Goal: Task Accomplishment & Management: Complete application form

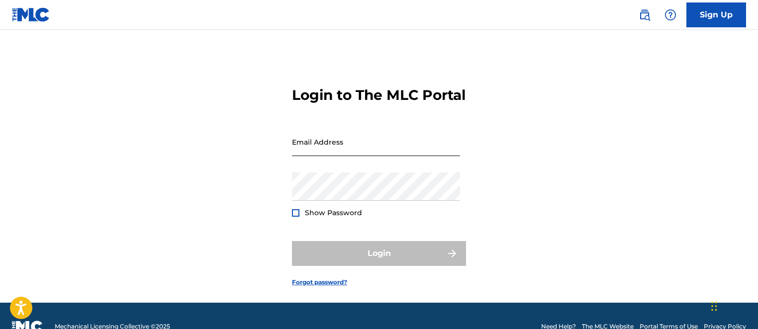
click at [299, 156] on input "Email Address" at bounding box center [376, 142] width 168 height 28
type input "[EMAIL_ADDRESS][DOMAIN_NAME]"
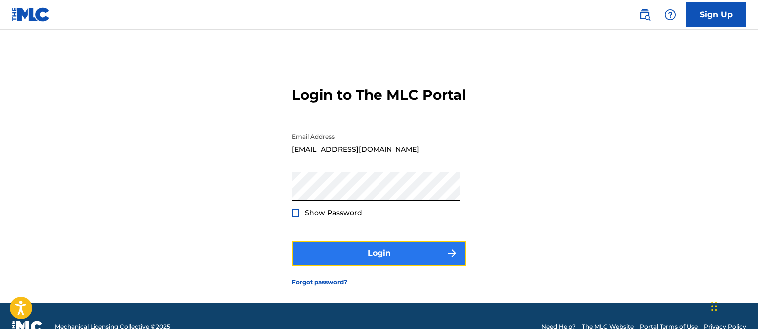
click at [329, 266] on button "Login" at bounding box center [379, 253] width 174 height 25
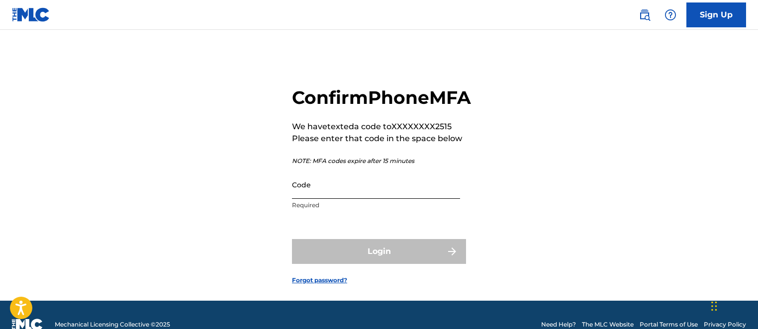
click at [301, 199] on input "Code" at bounding box center [376, 185] width 168 height 28
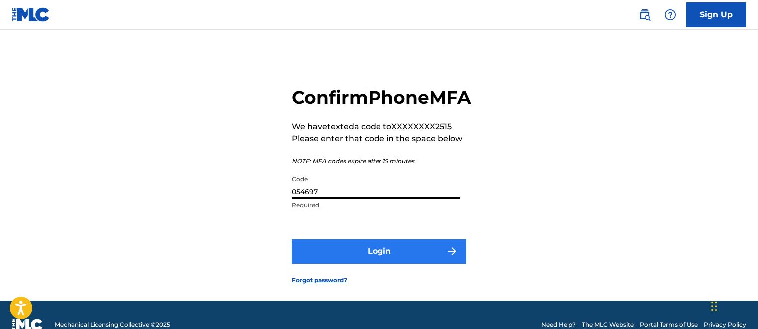
type input "054697"
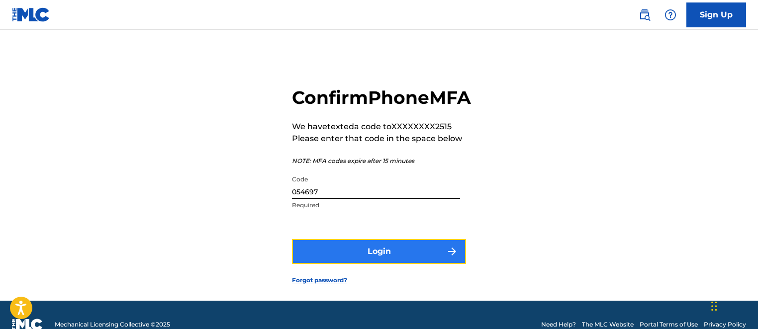
click at [340, 264] on button "Login" at bounding box center [379, 251] width 174 height 25
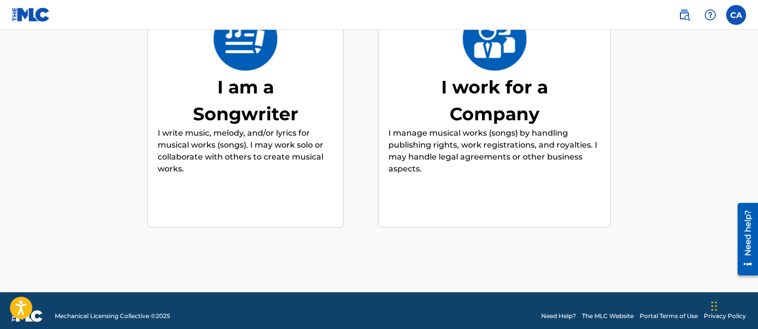
scroll to position [159, 0]
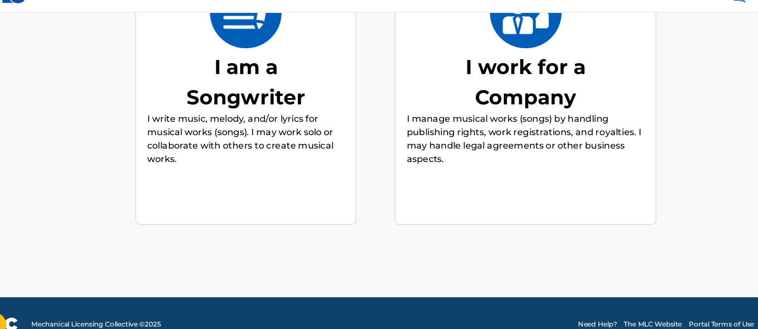
click at [241, 174] on div "I am a Songwriter I write music, melody, and/or lyrics for musical works (songs…" at bounding box center [246, 100] width 176 height 191
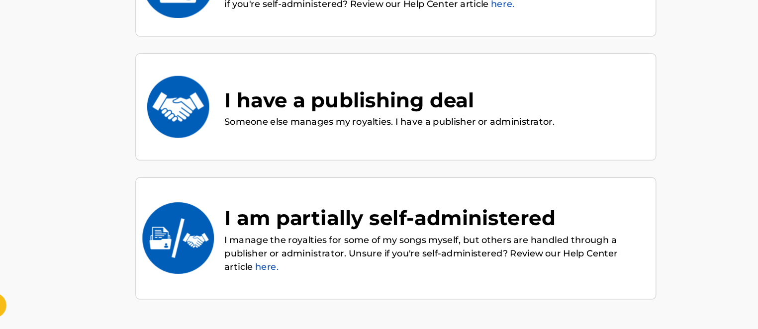
scroll to position [171, 0]
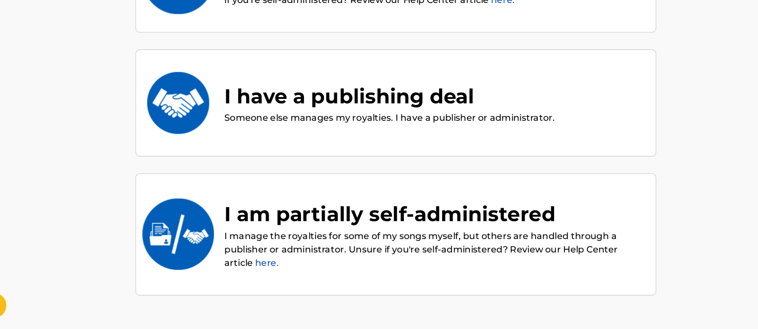
click at [325, 126] on div "I have a publishing deal" at bounding box center [373, 121] width 294 height 27
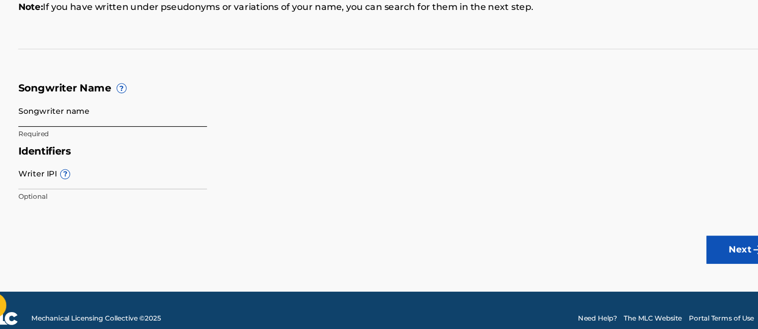
scroll to position [106, 0]
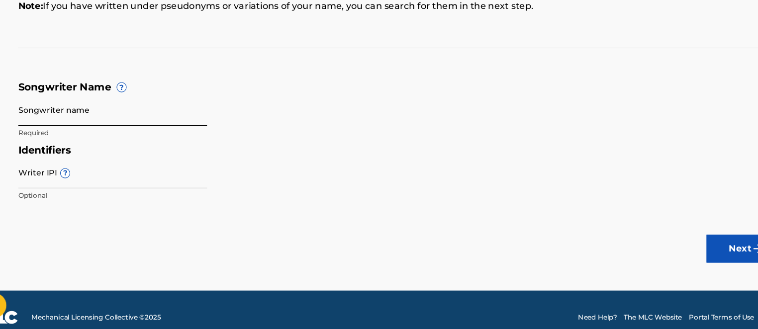
click at [55, 136] on input "Songwriter name" at bounding box center [127, 134] width 168 height 28
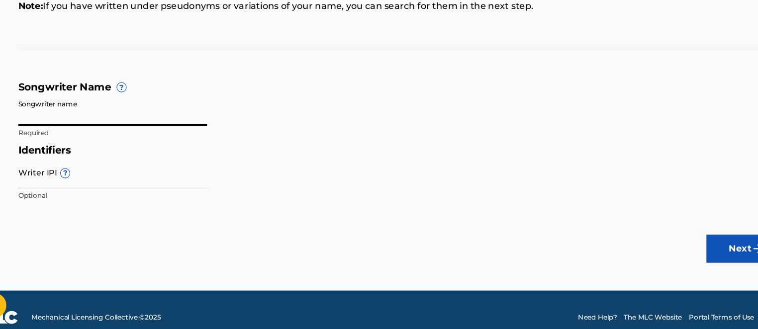
type input "a"
type input "[PERSON_NAME]"
click at [50, 191] on input "Writer IPI ?" at bounding box center [127, 190] width 168 height 28
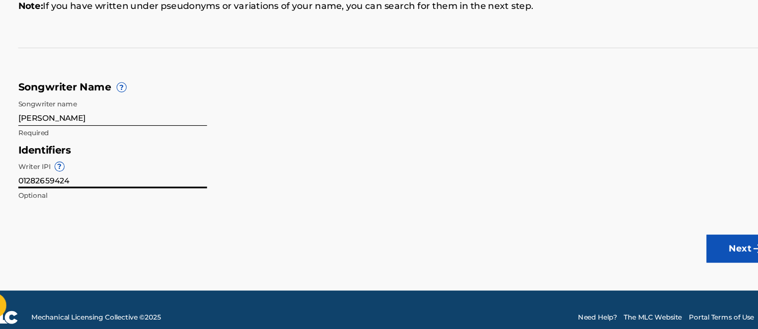
type input "01282659424"
click at [603, 252] on main "Songwriter Name To make sure we find the correct songs (also known as musical w…" at bounding box center [379, 109] width 758 height 371
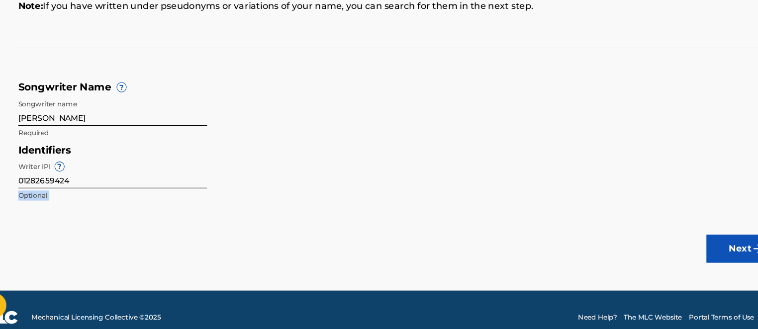
click at [603, 252] on main "Songwriter Name To make sure we find the correct songs (also known as musical w…" at bounding box center [379, 109] width 758 height 371
drag, startPoint x: 603, startPoint y: 252, endPoint x: 518, endPoint y: 238, distance: 85.7
click at [518, 238] on main "Songwriter Name To make sure we find the correct songs (also known as musical w…" at bounding box center [379, 109] width 758 height 371
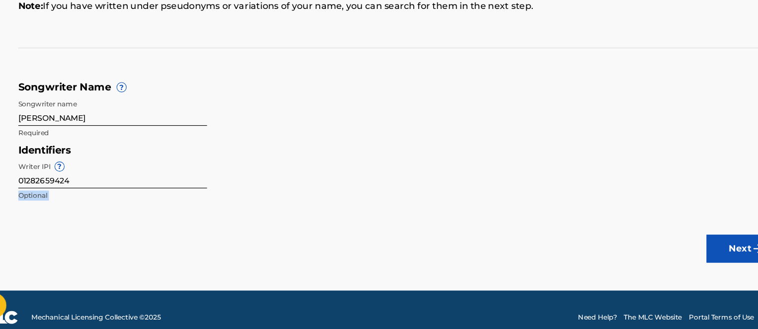
click at [518, 238] on main "Songwriter Name To make sure we find the correct songs (also known as musical w…" at bounding box center [379, 109] width 758 height 371
click at [670, 252] on button "Next" at bounding box center [686, 257] width 60 height 25
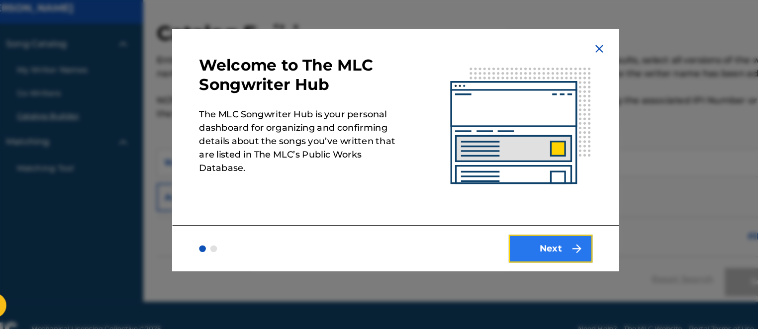
drag, startPoint x: 503, startPoint y: 260, endPoint x: 496, endPoint y: 260, distance: 7.0
click at [496, 260] on button "Next" at bounding box center [516, 257] width 75 height 25
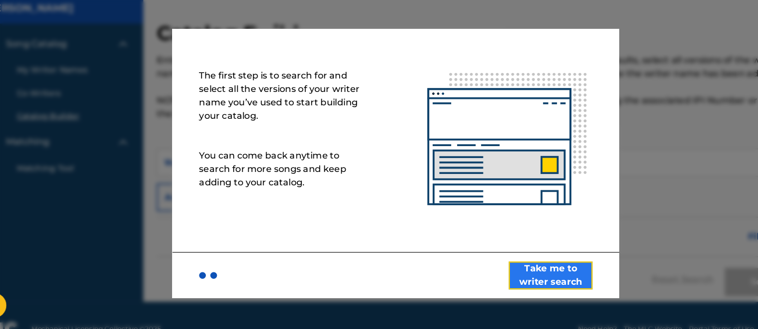
click at [502, 276] on button "Take me to writer search" at bounding box center [516, 281] width 75 height 25
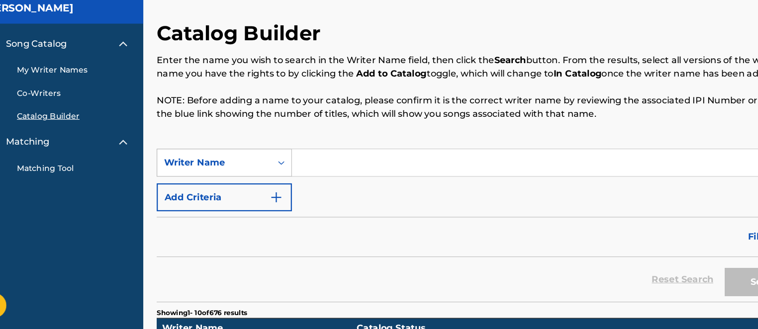
click at [190, 178] on div "Writer Name" at bounding box center [218, 181] width 90 height 12
click at [203, 183] on div "Writer Name" at bounding box center [218, 181] width 90 height 12
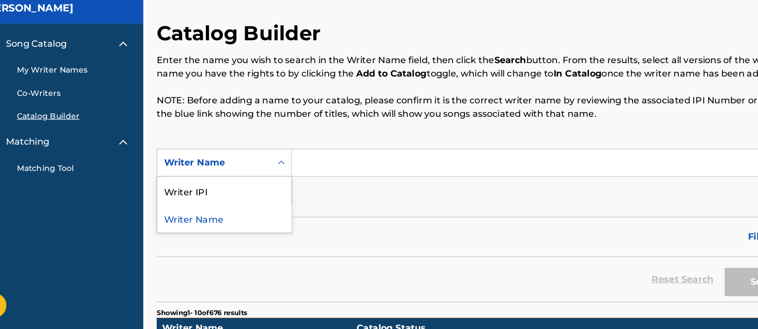
click at [202, 187] on div "Writer Name" at bounding box center [218, 181] width 90 height 12
click at [195, 227] on div "Writer Name" at bounding box center [226, 230] width 119 height 25
click at [211, 178] on div "Writer Name" at bounding box center [218, 181] width 90 height 12
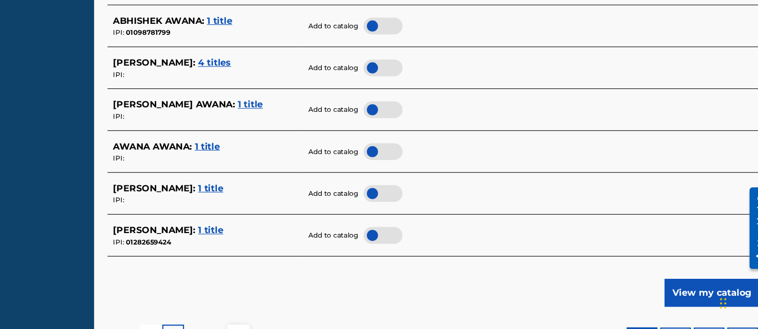
scroll to position [453, 0]
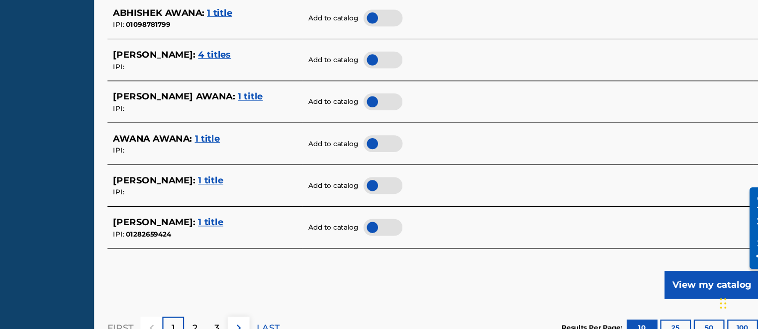
click at [269, 232] on span "1 title" at bounding box center [258, 233] width 22 height 9
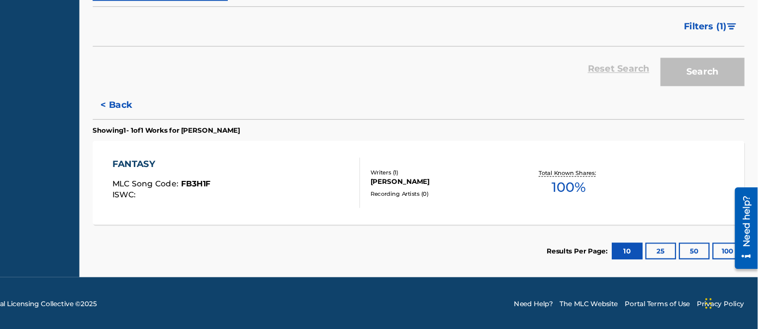
scroll to position [189, 0]
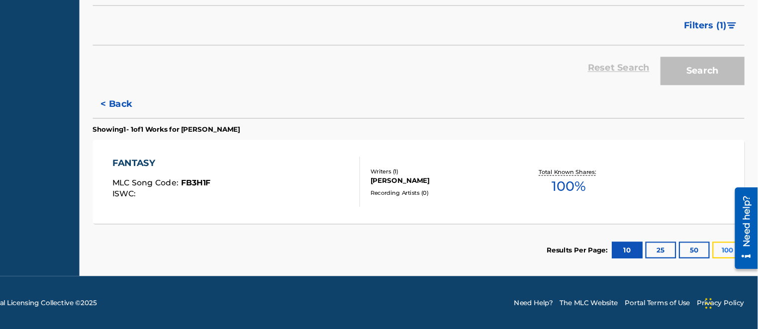
click at [728, 259] on button "100" at bounding box center [731, 258] width 27 height 15
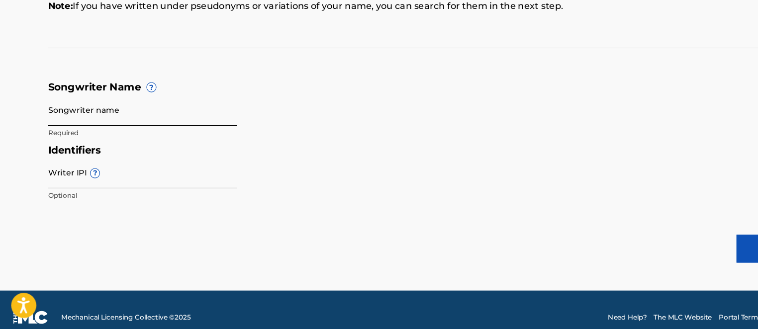
scroll to position [119, 0]
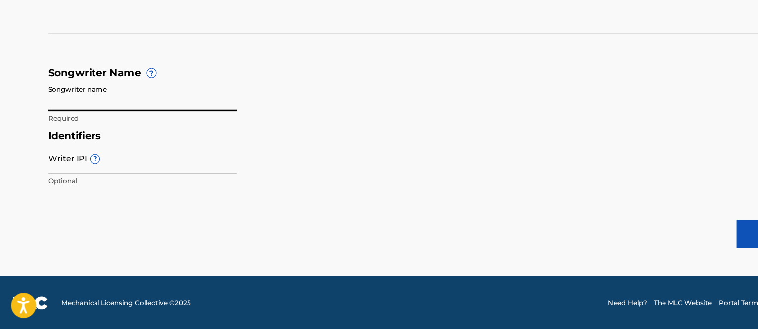
click at [66, 121] on input "Songwriter name" at bounding box center [127, 121] width 168 height 28
type input "[PERSON_NAME]"
type input "01282659424"
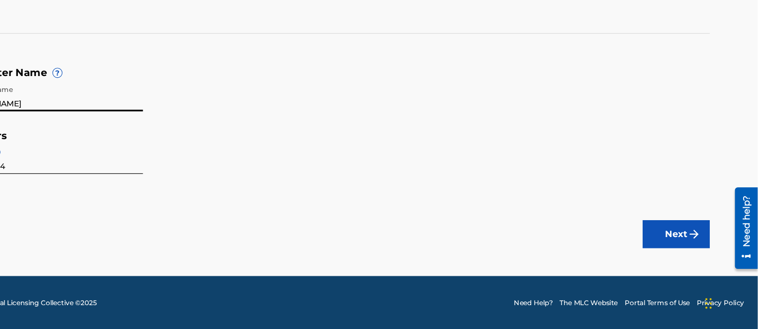
scroll to position [118, 0]
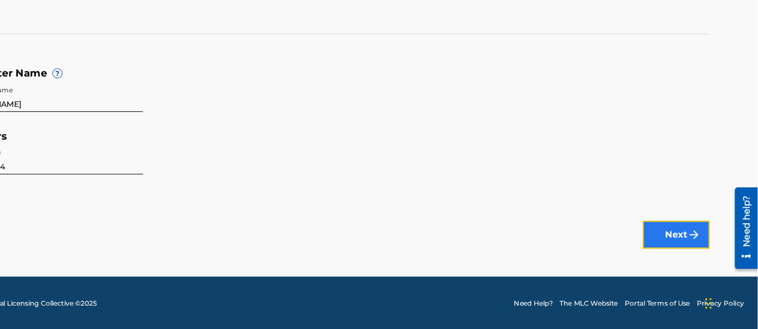
click at [697, 247] on img "submit" at bounding box center [701, 245] width 12 height 12
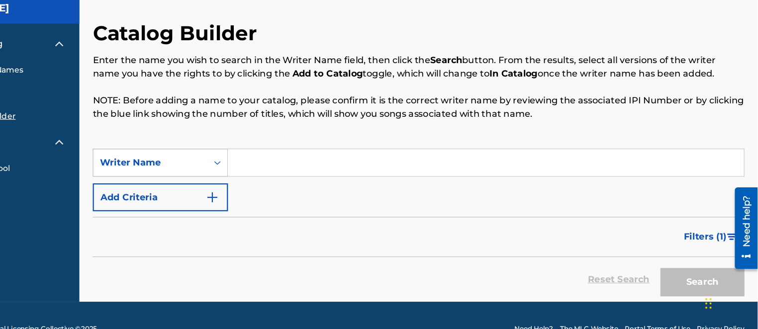
scroll to position [23, 0]
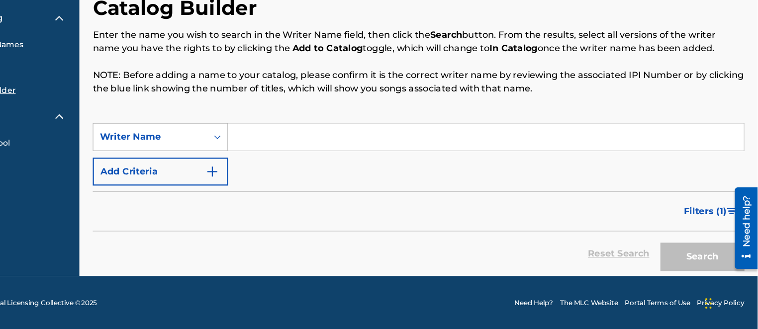
click at [230, 165] on div "Writer Name" at bounding box center [217, 158] width 101 height 19
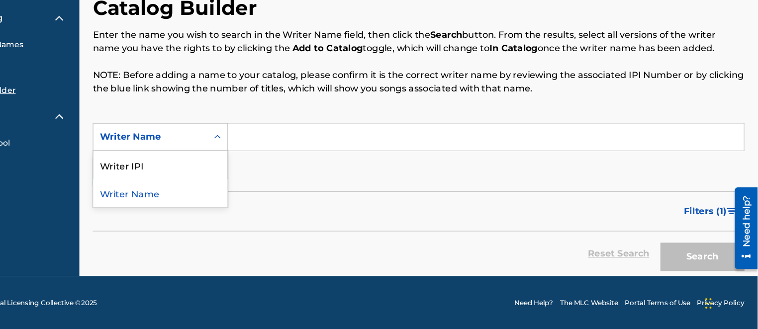
click at [224, 201] on div "Writer Name" at bounding box center [226, 207] width 119 height 25
click at [221, 168] on div "Writer Name" at bounding box center [226, 158] width 120 height 25
click at [201, 207] on div "Writer Name" at bounding box center [226, 207] width 119 height 25
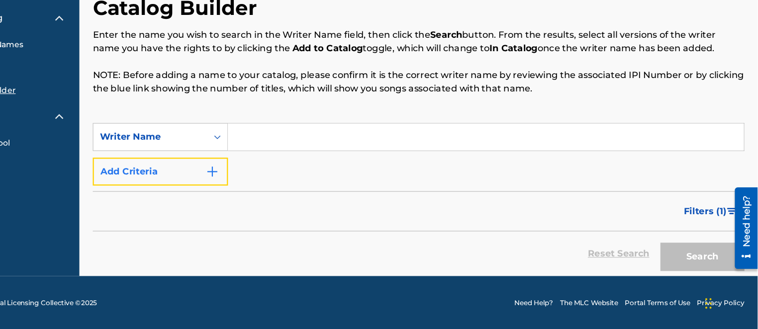
click at [242, 186] on button "Add Criteria" at bounding box center [226, 189] width 120 height 25
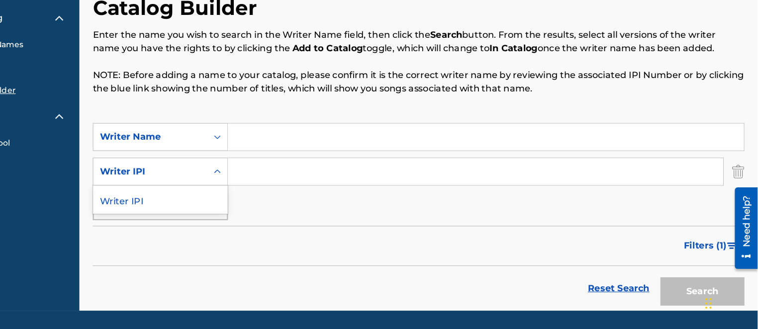
click at [232, 191] on div "Writer IPI" at bounding box center [218, 189] width 90 height 12
click at [228, 215] on div "Writer IPI" at bounding box center [226, 213] width 119 height 25
click at [280, 188] on icon "Search Form" at bounding box center [277, 189] width 10 height 10
click at [240, 222] on div "Writer IPI" at bounding box center [226, 213] width 119 height 25
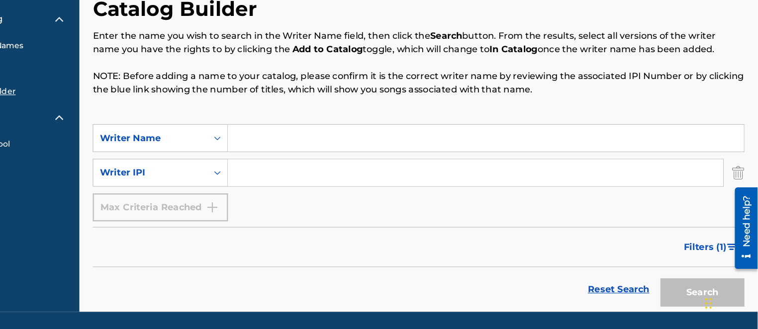
scroll to position [24, 0]
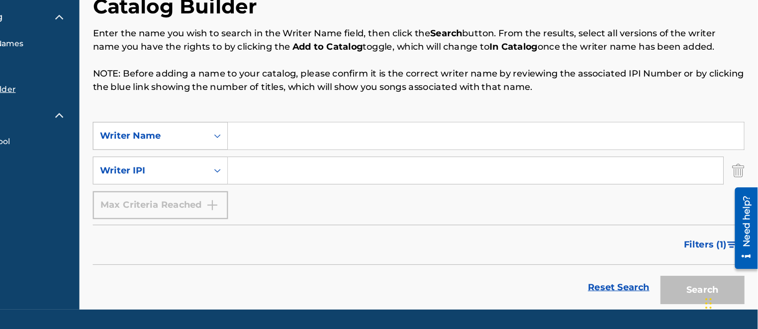
click at [214, 158] on div "Writer Name" at bounding box center [218, 157] width 90 height 12
click at [215, 184] on div "Writer Name" at bounding box center [226, 182] width 119 height 25
click at [231, 151] on div "Writer Name" at bounding box center [218, 157] width 90 height 12
click at [231, 152] on div "Writer Name" at bounding box center [218, 157] width 90 height 12
click at [265, 157] on div "Writer Name" at bounding box center [217, 157] width 101 height 19
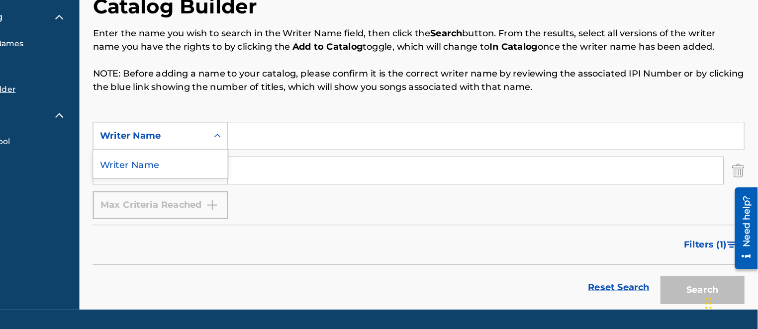
click at [237, 178] on div "Writer Name" at bounding box center [226, 182] width 119 height 25
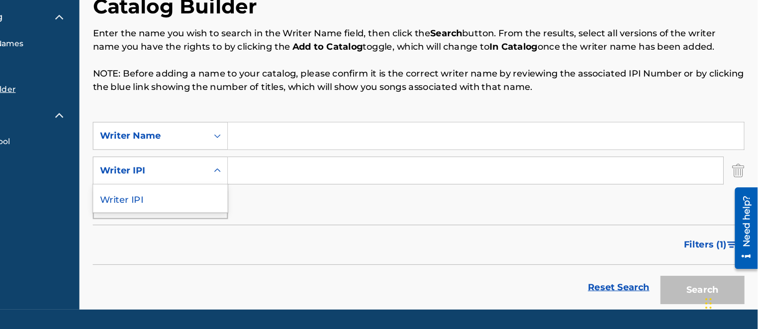
click at [277, 188] on icon "Search Form" at bounding box center [277, 188] width 10 height 10
click at [238, 219] on div "Writer IPI" at bounding box center [226, 212] width 119 height 25
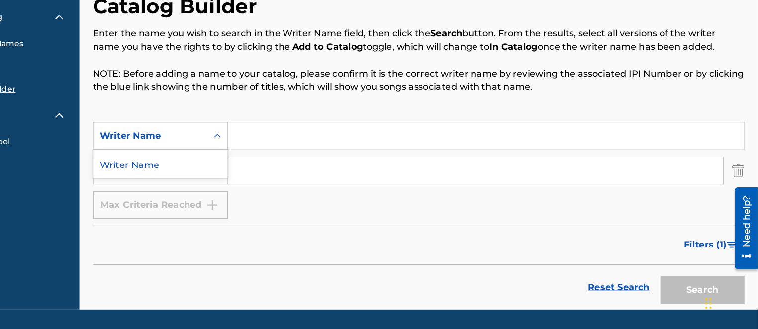
click at [278, 159] on icon "Search Form" at bounding box center [277, 157] width 10 height 10
click at [642, 276] on div "Reset Search Search" at bounding box center [456, 292] width 580 height 40
click at [635, 289] on link "Reset Search" at bounding box center [634, 292] width 65 height 22
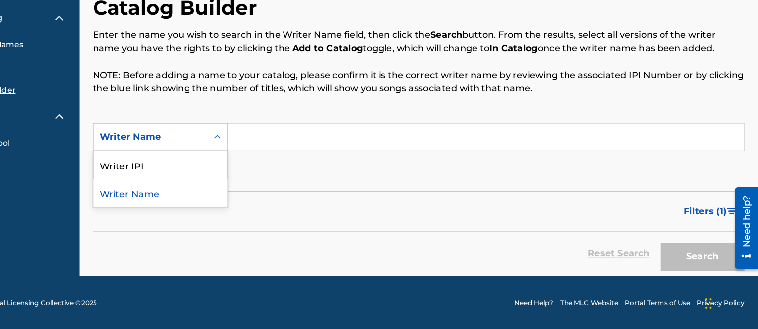
click at [275, 162] on icon "Search Form" at bounding box center [277, 158] width 10 height 10
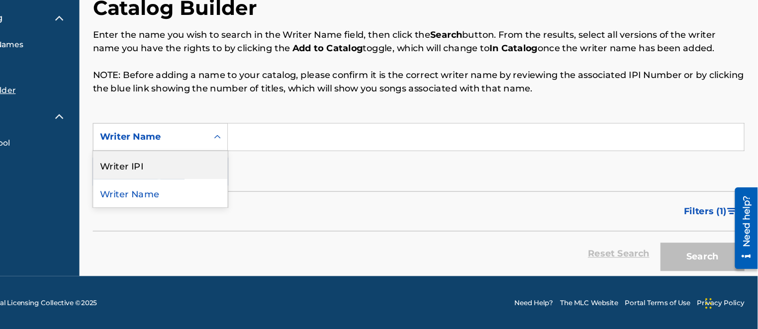
click at [246, 187] on div "Writer IPI" at bounding box center [226, 183] width 119 height 25
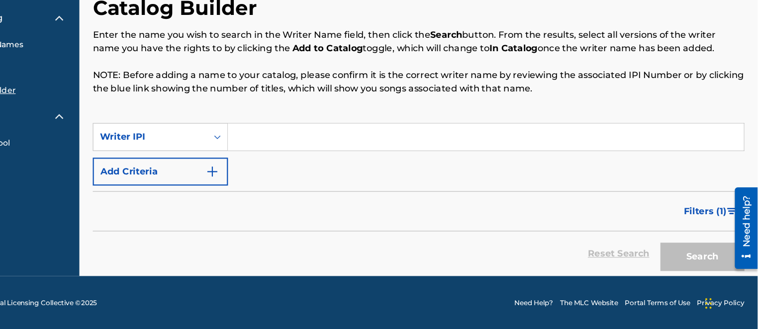
click at [322, 156] on input "Search Form" at bounding box center [515, 158] width 459 height 24
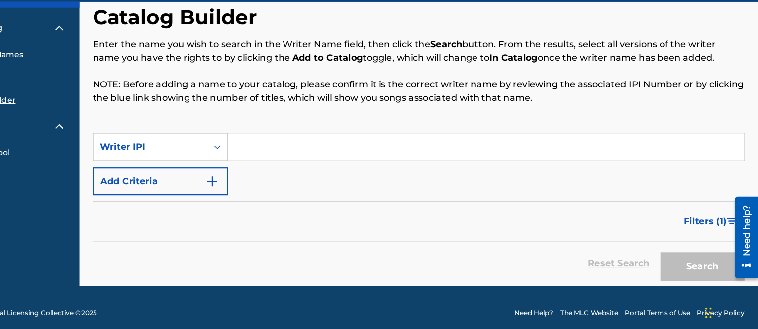
scroll to position [22, 0]
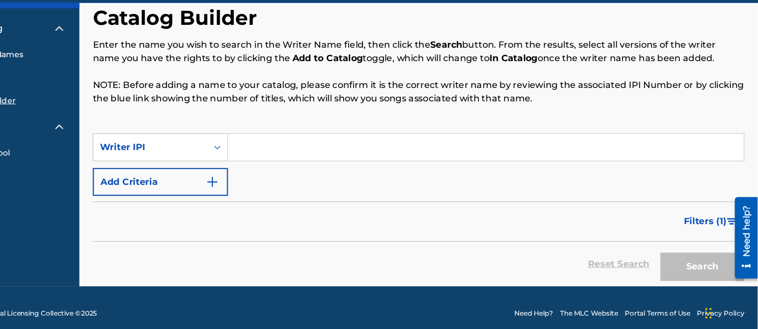
click at [312, 156] on input "Search Form" at bounding box center [515, 159] width 459 height 24
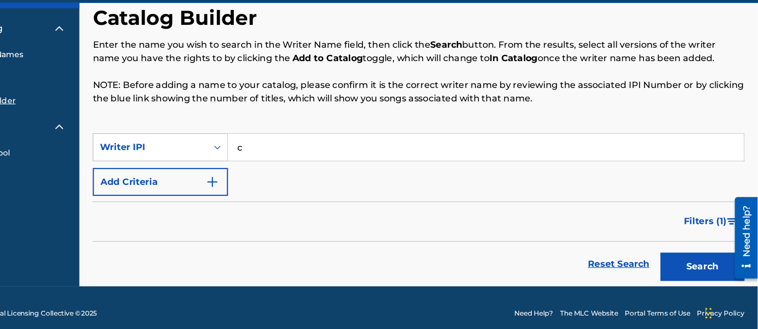
type input "c"
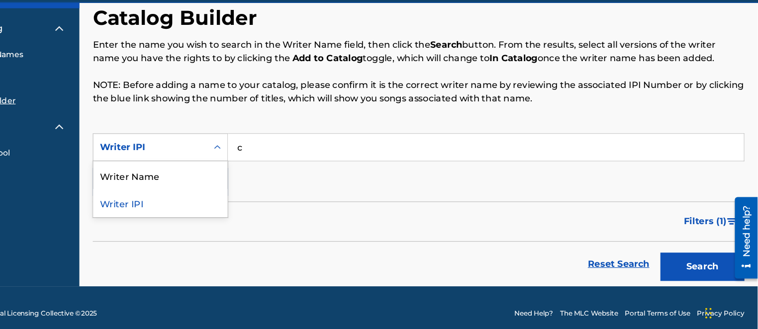
click at [234, 156] on div "Writer IPI" at bounding box center [218, 159] width 90 height 12
click at [225, 187] on div "Writer Name" at bounding box center [226, 183] width 119 height 25
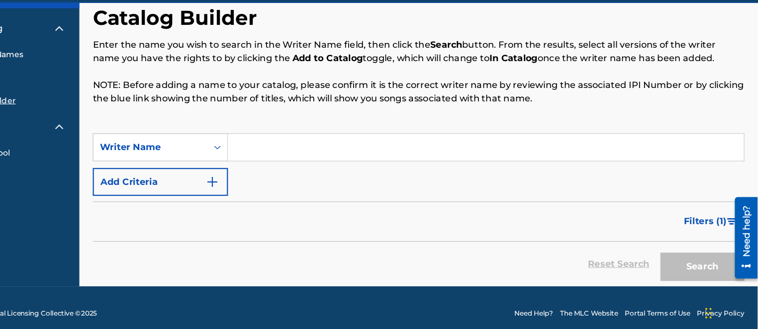
click at [297, 160] on input "Search Form" at bounding box center [515, 159] width 459 height 24
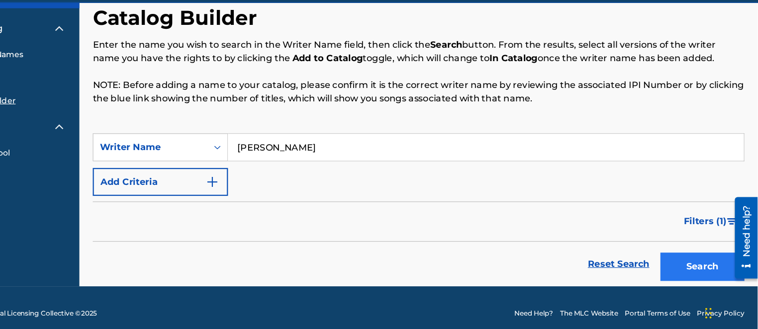
type input "[PERSON_NAME]"
click at [701, 269] on button "Search" at bounding box center [708, 265] width 75 height 25
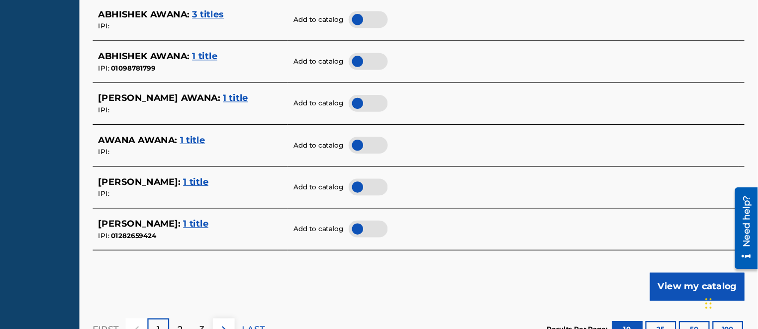
scroll to position [469, 0]
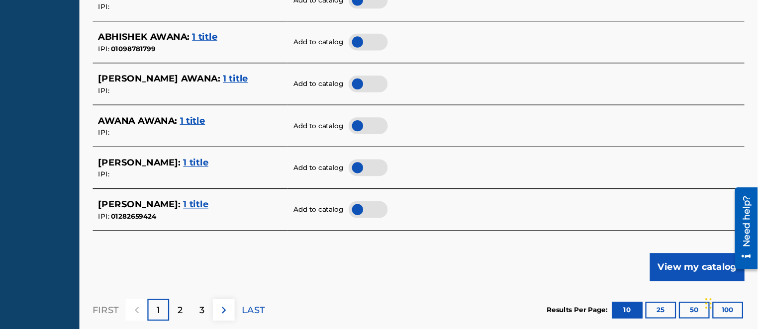
click at [407, 219] on div at bounding box center [411, 222] width 35 height 15
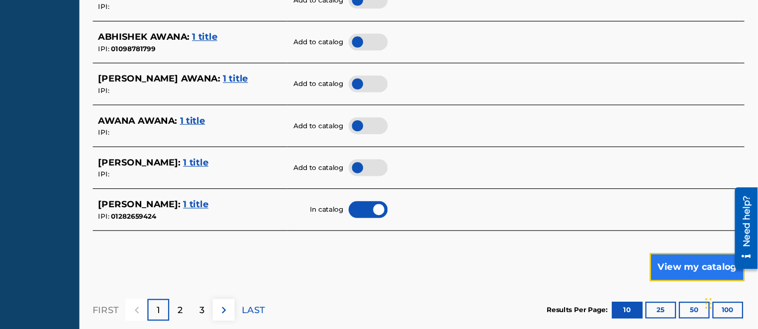
click at [689, 274] on button "View my catalog" at bounding box center [704, 274] width 84 height 25
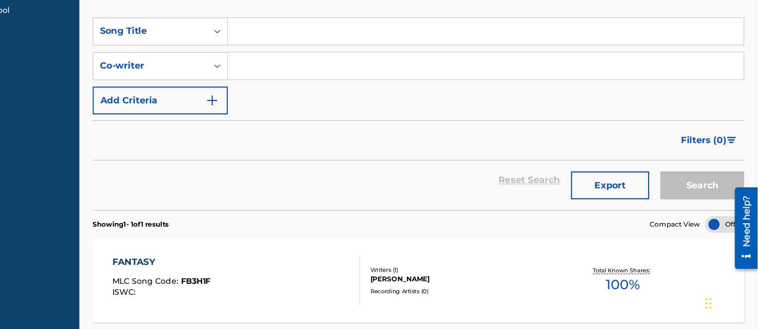
scroll to position [229, 0]
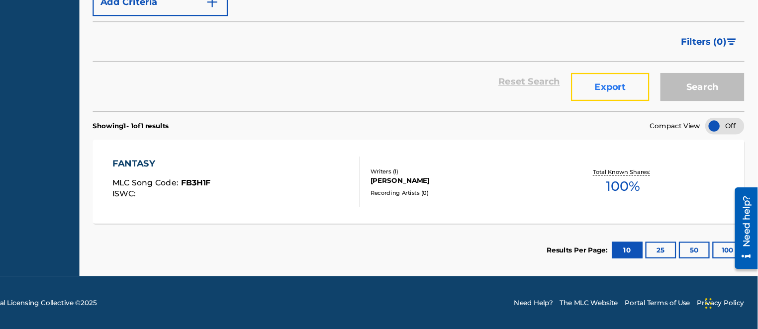
click at [624, 111] on button "Export" at bounding box center [627, 113] width 70 height 25
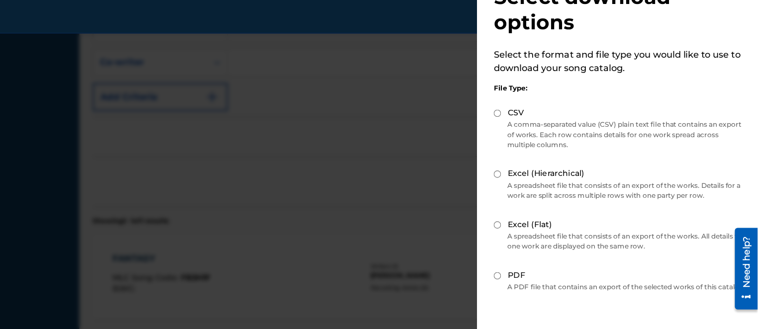
scroll to position [48, 0]
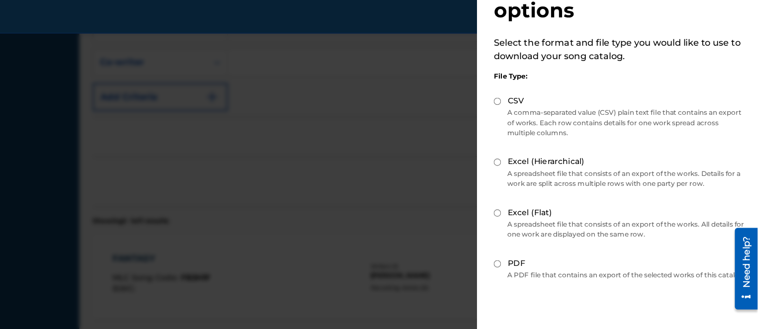
click at [583, 158] on p "A spreadsheet file that consists of an export of the works. Details for a work …" at bounding box center [635, 159] width 225 height 18
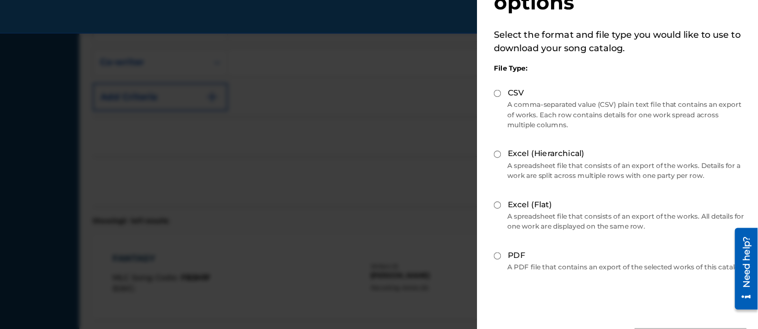
click at [526, 225] on input "PDF" at bounding box center [526, 228] width 6 height 6
radio input "true"
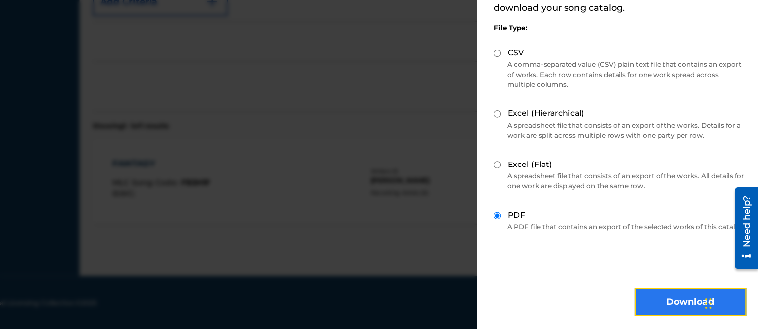
click at [675, 305] on button "Download" at bounding box center [698, 304] width 99 height 25
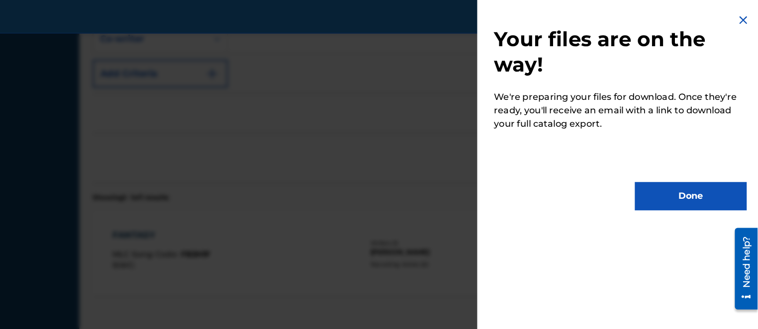
scroll to position [201, 0]
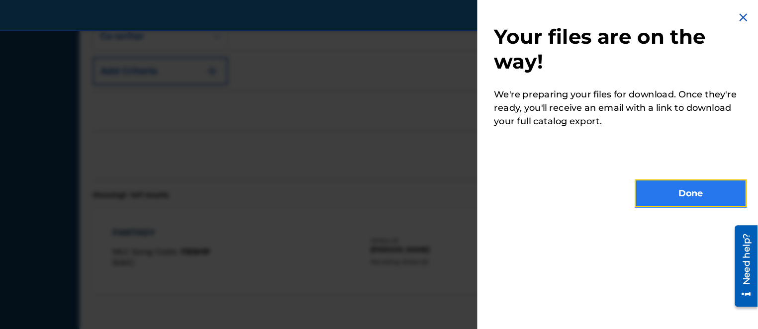
click at [671, 171] on button "Done" at bounding box center [698, 174] width 99 height 25
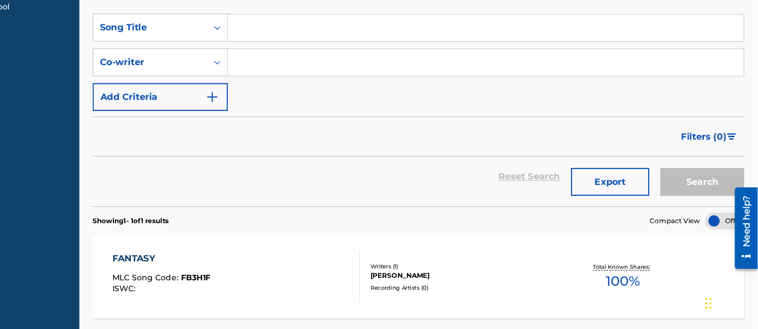
scroll to position [229, 0]
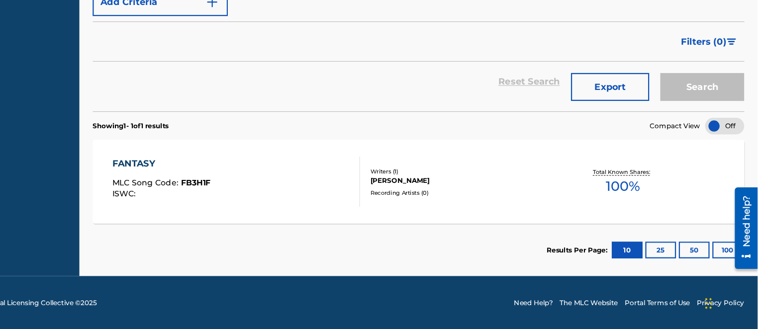
click at [729, 244] on div at bounding box center [740, 223] width 28 height 80
click at [727, 261] on button "100" at bounding box center [731, 258] width 27 height 15
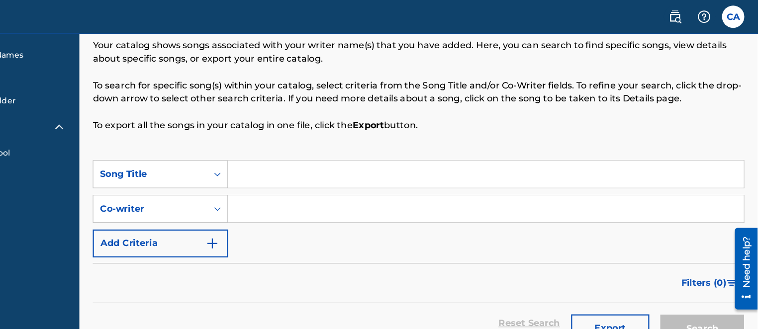
scroll to position [49, 0]
click at [324, 154] on input "Search Form" at bounding box center [515, 156] width 459 height 24
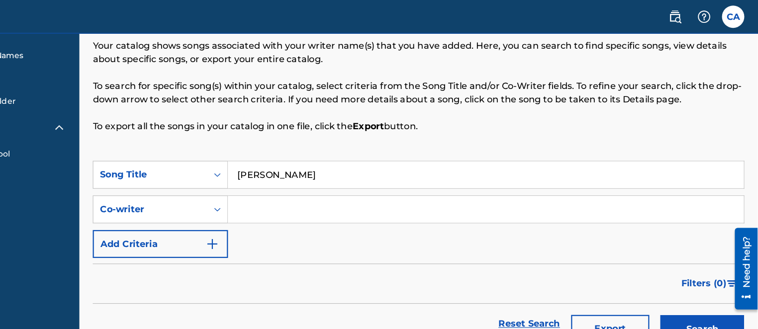
type input "[PERSON_NAME]"
click at [340, 191] on input "Search Form" at bounding box center [515, 187] width 459 height 24
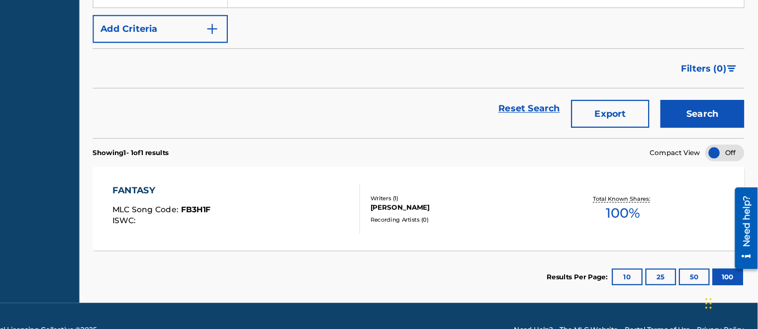
scroll to position [213, 0]
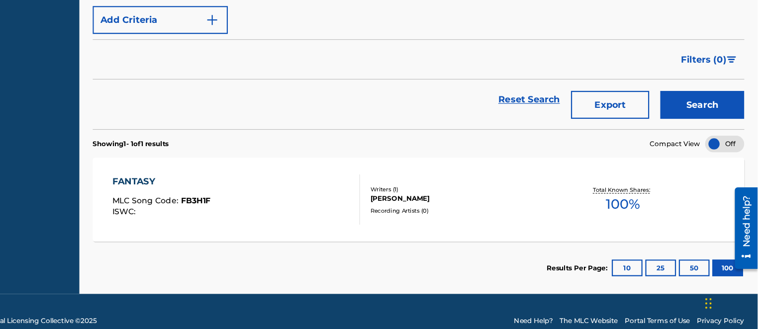
click at [409, 219] on div "Writers ( 1 ) [PERSON_NAME] Recording Artists ( 0 )" at bounding box center [473, 214] width 138 height 26
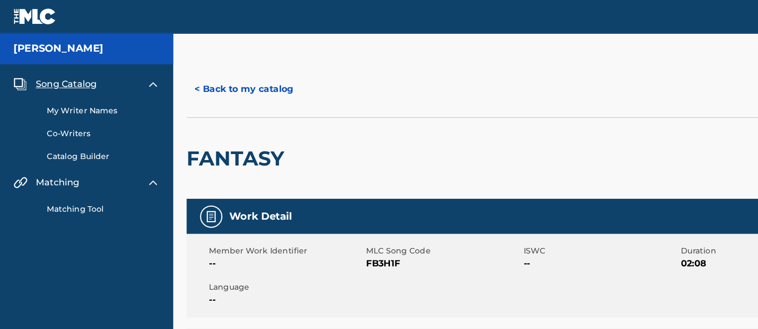
click at [91, 138] on link "Catalog Builder" at bounding box center [92, 139] width 100 height 10
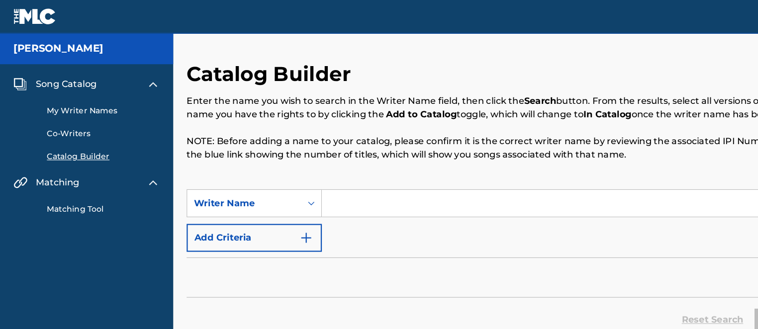
click at [79, 190] on link "Matching Tool" at bounding box center [92, 186] width 100 height 10
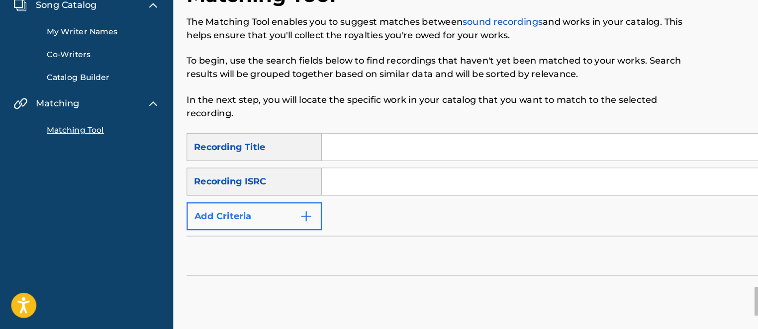
scroll to position [35, 0]
click at [332, 166] on input "Search Form" at bounding box center [515, 167] width 459 height 24
type input "emisko lemme"
click at [315, 198] on input "Search Form" at bounding box center [515, 198] width 459 height 24
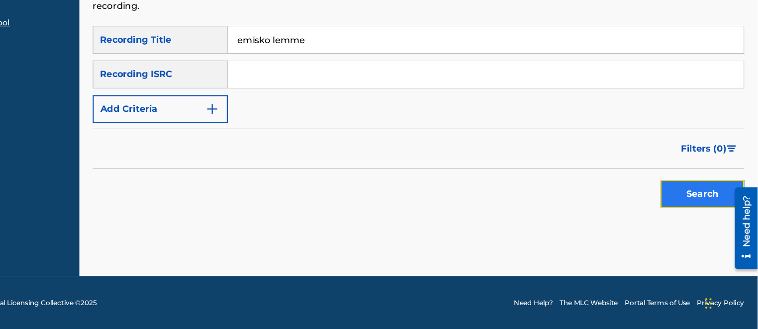
click at [709, 217] on button "Search" at bounding box center [708, 208] width 75 height 25
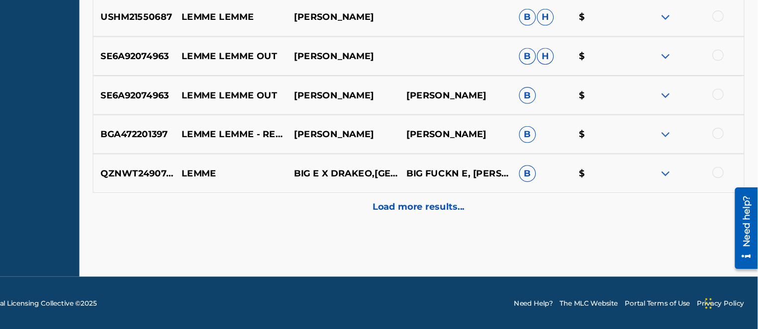
scroll to position [535, 0]
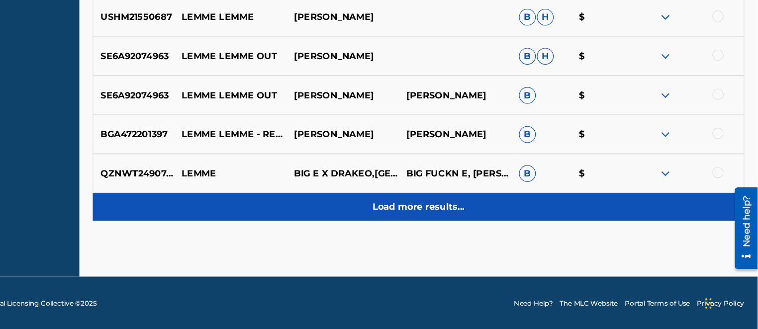
click at [437, 213] on div "Load more results..." at bounding box center [456, 220] width 580 height 25
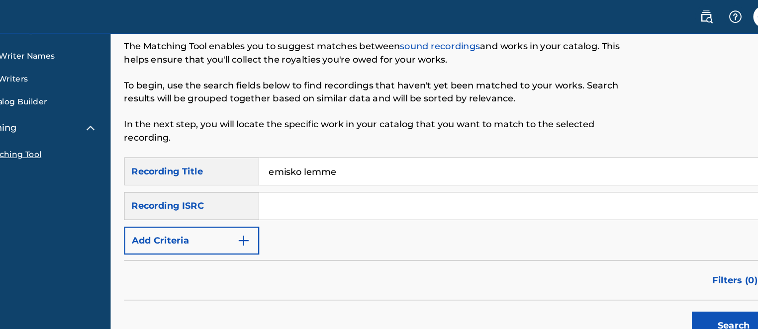
scroll to position [47, 0]
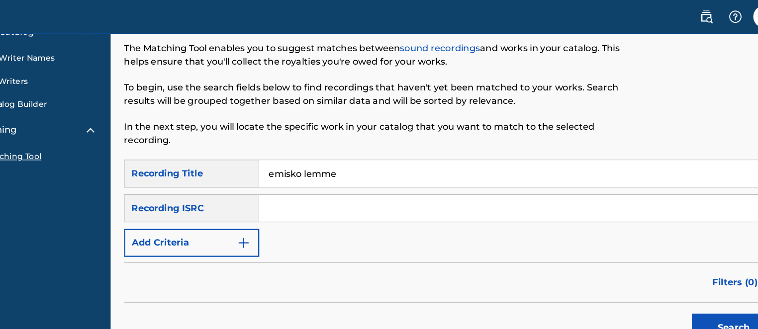
click at [303, 190] on input "Search Form" at bounding box center [515, 186] width 459 height 24
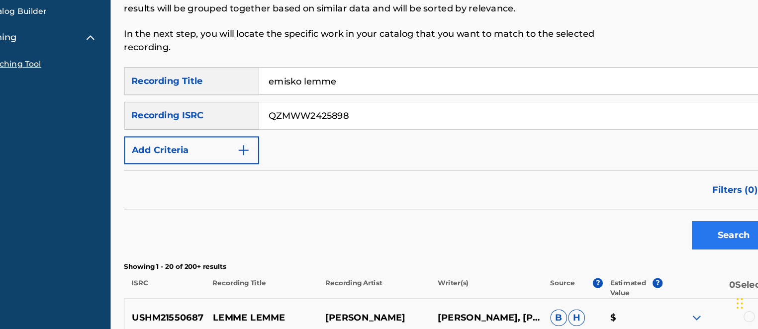
type input "QZMWW2425898"
click at [706, 248] on button "Search" at bounding box center [708, 245] width 75 height 25
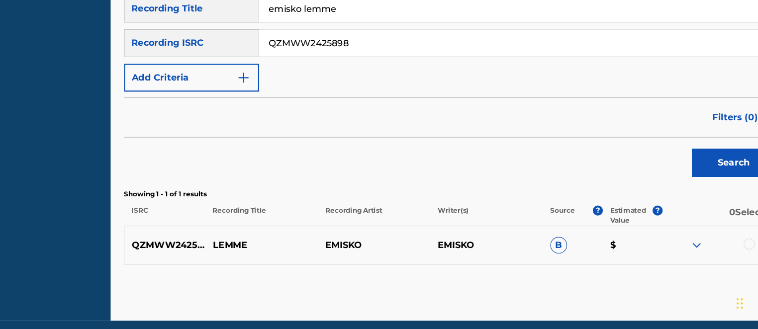
scroll to position [197, 0]
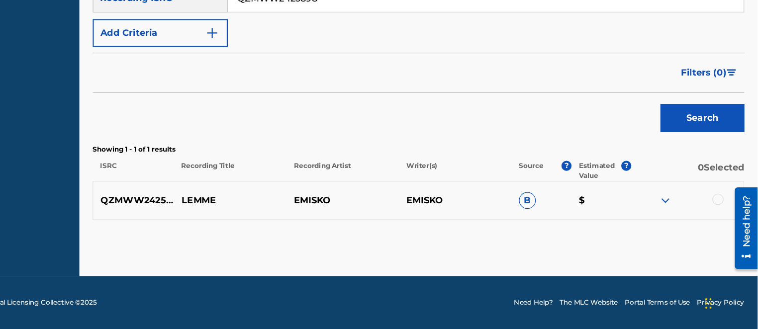
click at [673, 214] on img at bounding box center [676, 215] width 12 height 12
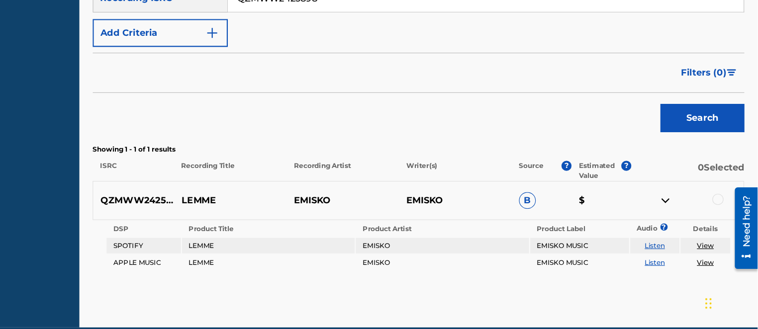
scroll to position [243, 0]
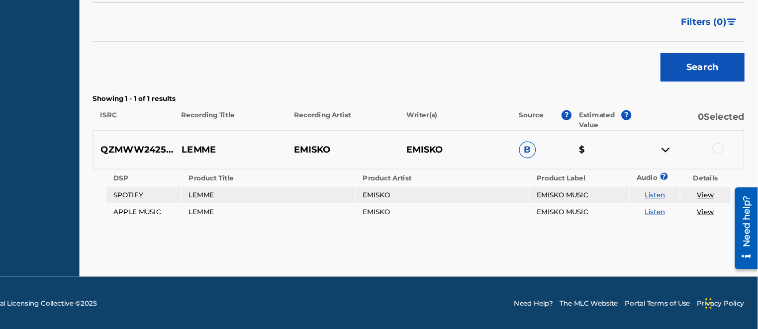
click at [555, 170] on span "B" at bounding box center [553, 169] width 15 height 15
click at [549, 170] on span "B" at bounding box center [553, 169] width 15 height 15
click at [722, 168] on div at bounding box center [723, 169] width 10 height 10
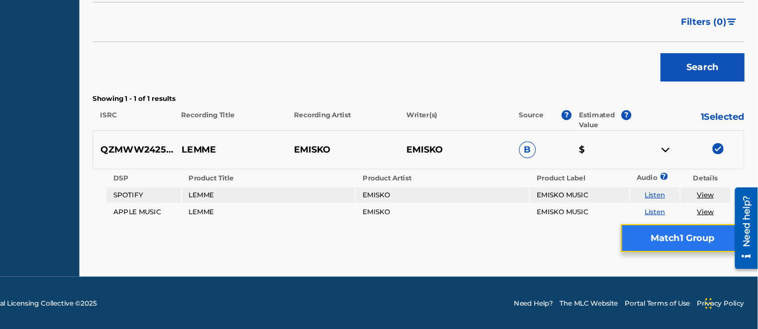
click at [695, 250] on button "Match 1 Group" at bounding box center [691, 248] width 110 height 25
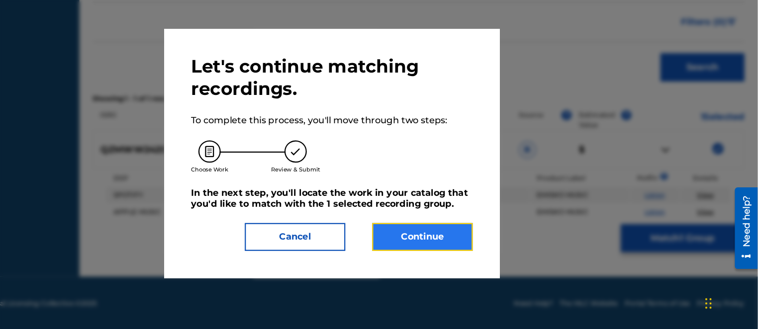
click at [449, 248] on button "Continue" at bounding box center [460, 247] width 90 height 25
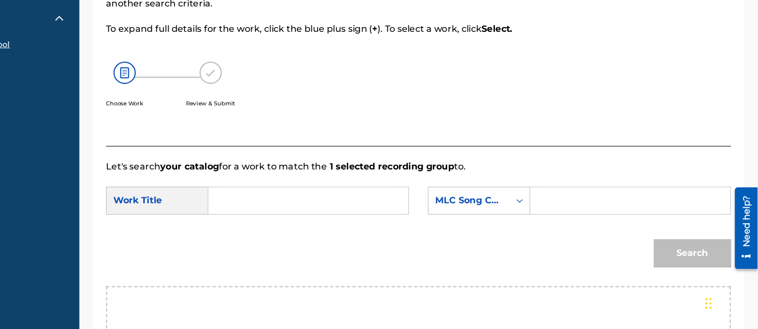
scroll to position [113, 0]
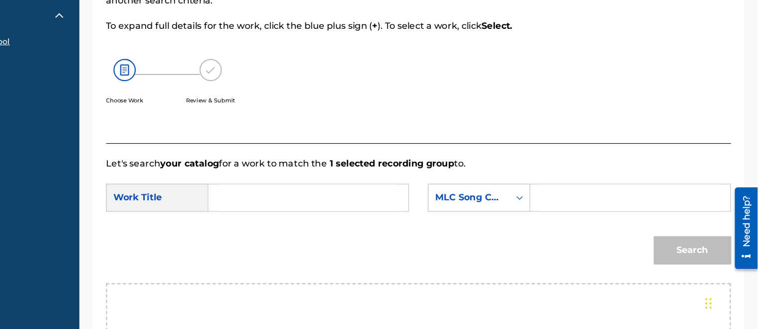
click at [273, 215] on div "Search Form" at bounding box center [358, 212] width 179 height 25
click at [222, 213] on div "Work Title" at bounding box center [223, 212] width 91 height 25
click at [546, 209] on icon "Search Form" at bounding box center [546, 212] width 10 height 10
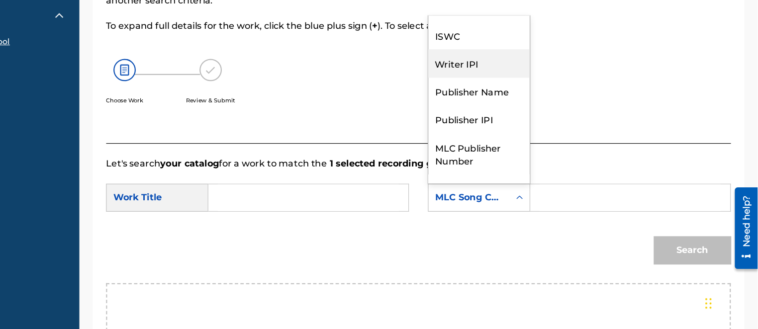
scroll to position [20, 0]
click at [502, 94] on div "Writer IPI" at bounding box center [510, 92] width 90 height 25
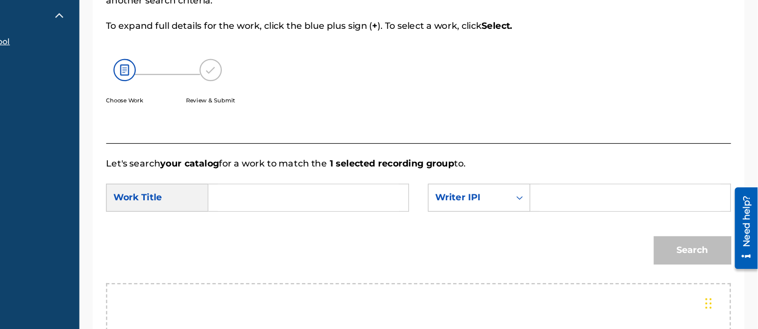
click at [575, 220] on input "Search Form" at bounding box center [644, 212] width 161 height 24
type input "01282659424"
click at [280, 214] on input "Search Form" at bounding box center [358, 212] width 161 height 24
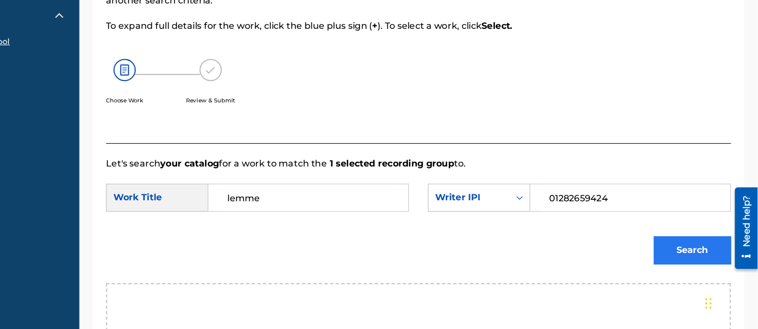
type input "lemme"
click at [682, 255] on button "Search" at bounding box center [700, 259] width 69 height 25
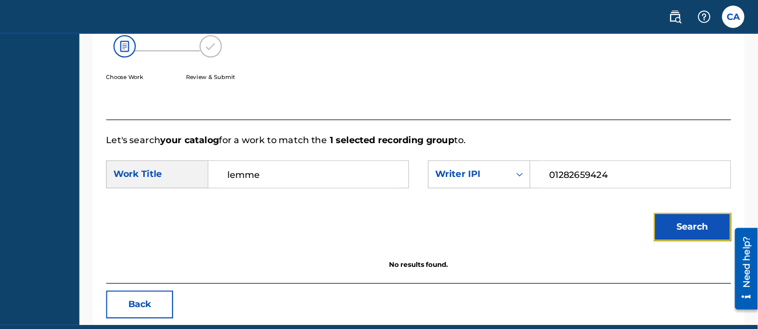
scroll to position [163, 0]
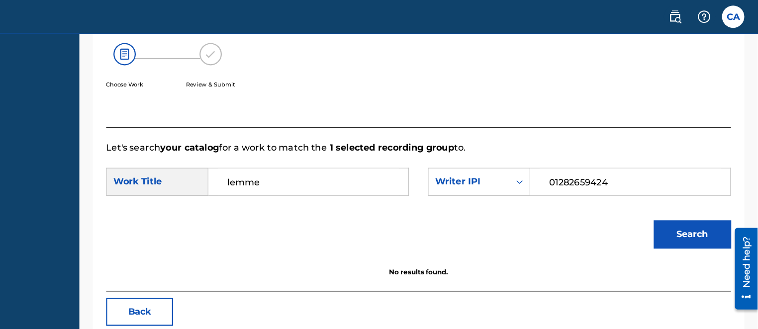
click at [643, 164] on input "01282659424" at bounding box center [644, 162] width 161 height 24
click at [544, 161] on icon "Search Form" at bounding box center [546, 162] width 6 height 3
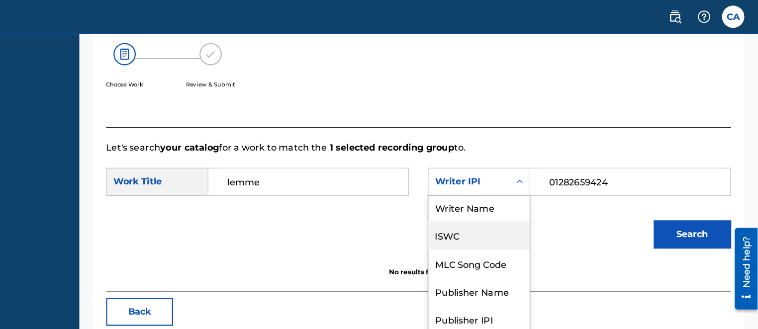
scroll to position [0, 0]
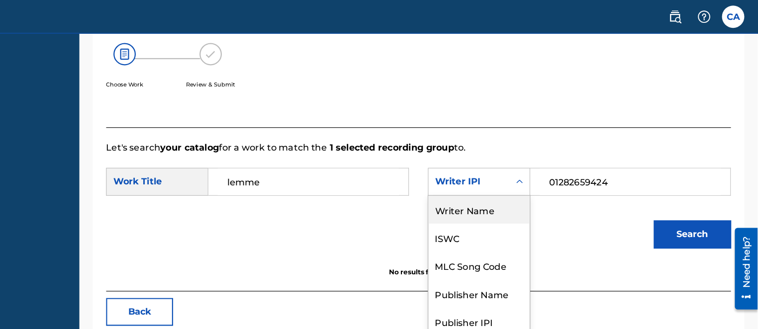
click at [522, 188] on div "Writer Name" at bounding box center [510, 187] width 90 height 25
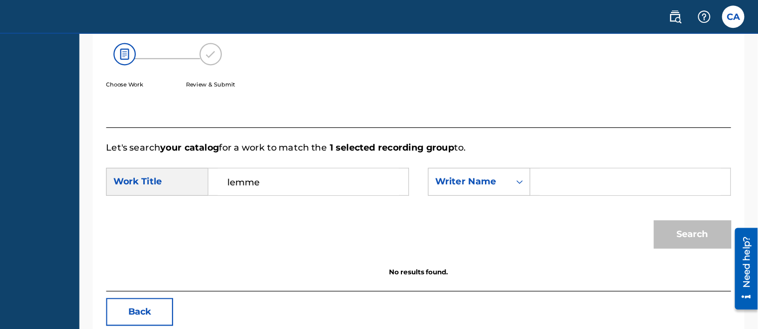
click at [585, 158] on input "Search Form" at bounding box center [644, 162] width 161 height 24
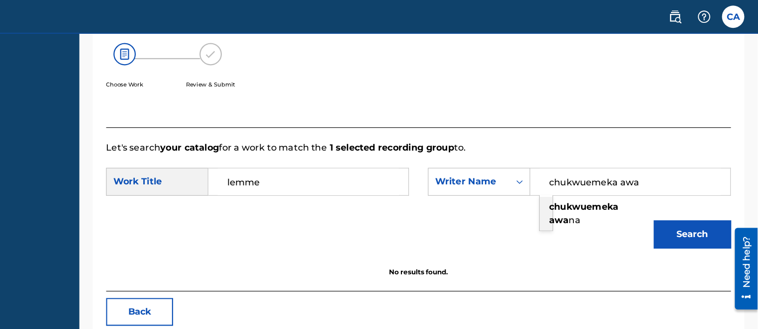
click at [597, 192] on span "na" at bounding box center [595, 195] width 10 height 9
type input "[PERSON_NAME]"
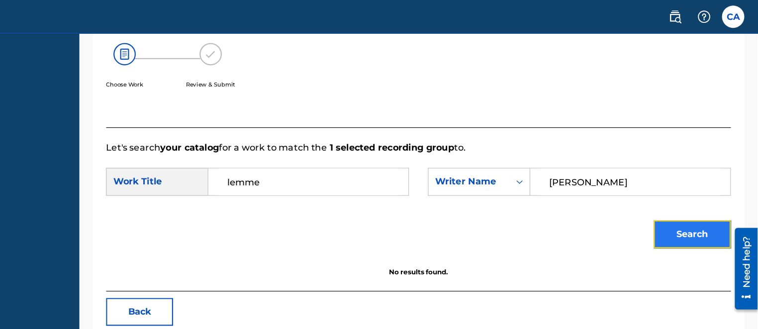
click at [693, 200] on button "Search" at bounding box center [700, 208] width 69 height 25
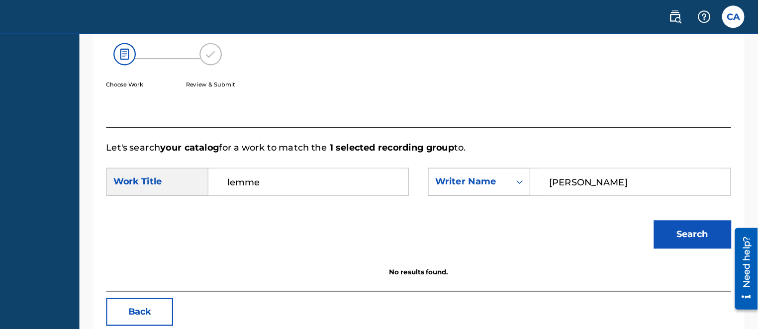
click at [547, 161] on icon "Search Form" at bounding box center [546, 162] width 6 height 3
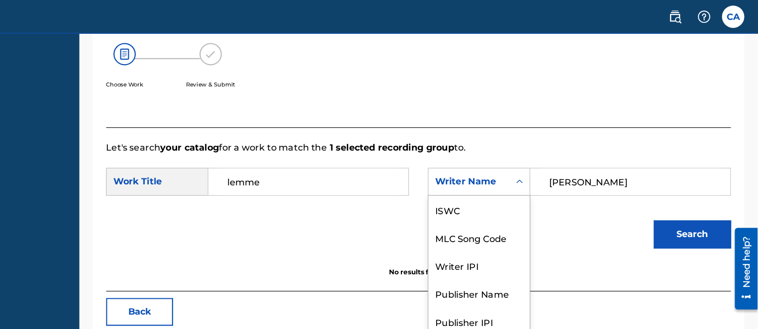
scroll to position [37, 0]
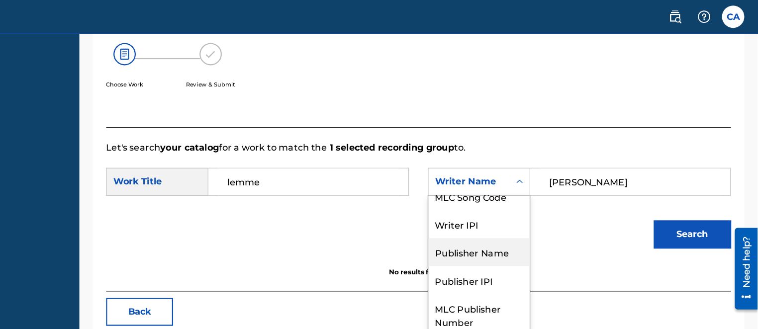
click at [506, 229] on div "Publisher Name" at bounding box center [510, 224] width 90 height 25
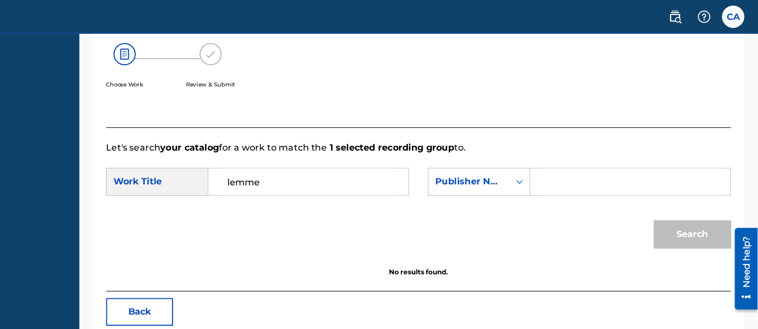
click at [581, 166] on input "Search Form" at bounding box center [644, 162] width 161 height 24
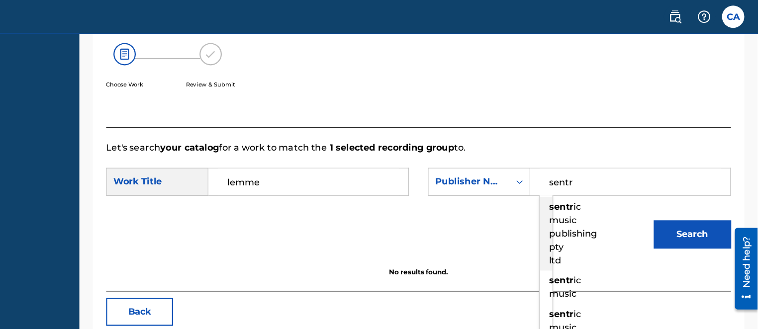
click at [584, 208] on span "ic music publishing pty ltd" at bounding box center [593, 208] width 43 height 57
type input "sentric music publishing pty ltd"
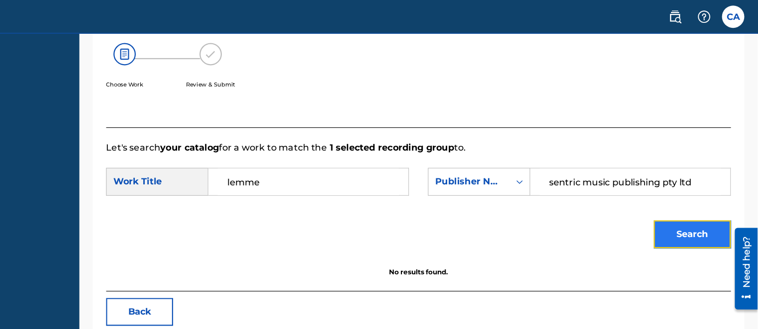
click at [700, 207] on button "Search" at bounding box center [700, 208] width 69 height 25
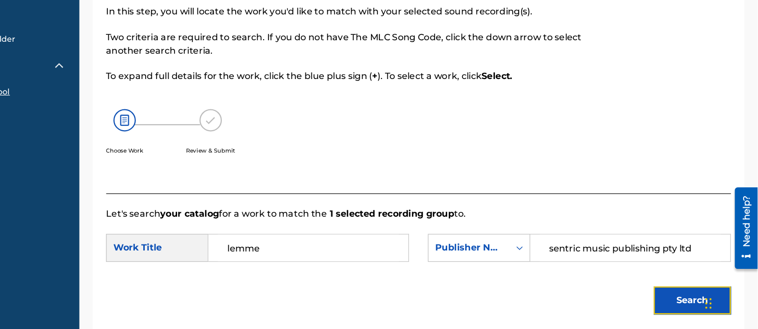
scroll to position [69, 0]
click at [233, 247] on div "Work Title" at bounding box center [223, 256] width 91 height 25
click at [231, 265] on div "Work Title" at bounding box center [223, 256] width 91 height 25
click at [231, 264] on div "Work Title" at bounding box center [223, 256] width 91 height 25
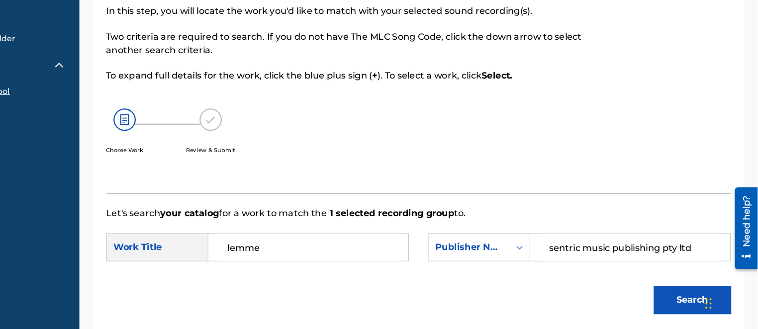
click at [337, 258] on input "lemme" at bounding box center [358, 257] width 161 height 24
click at [537, 258] on div "Search Form" at bounding box center [546, 257] width 18 height 18
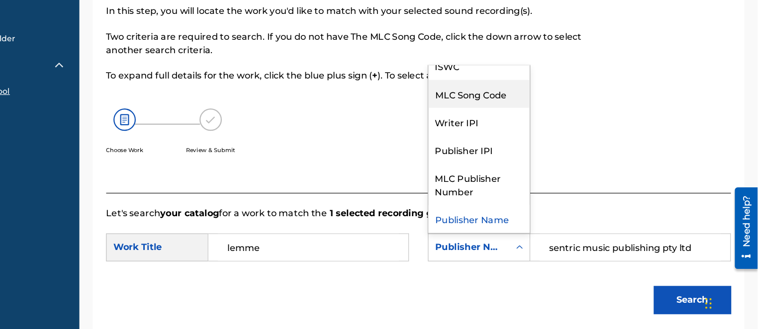
scroll to position [0, 0]
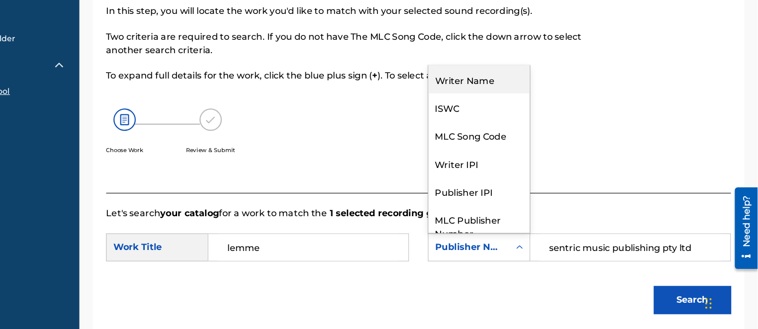
click at [509, 113] on div "Writer Name" at bounding box center [510, 107] width 90 height 25
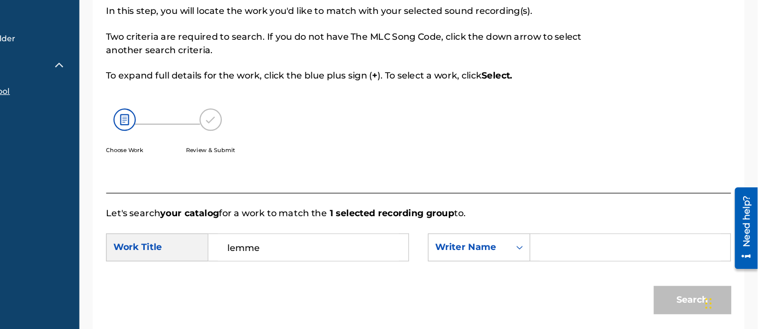
scroll to position [178, 0]
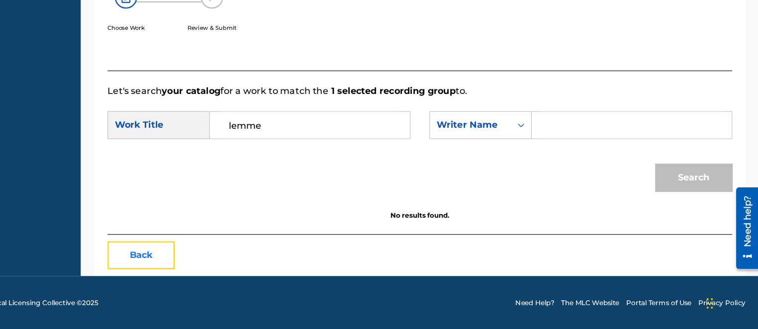
click at [217, 265] on button "Back" at bounding box center [208, 263] width 60 height 25
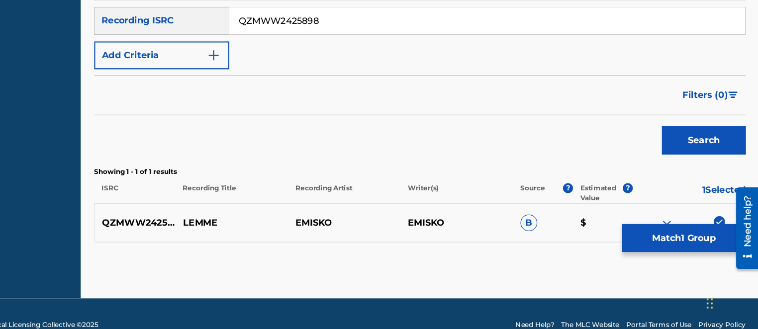
scroll to position [197, 0]
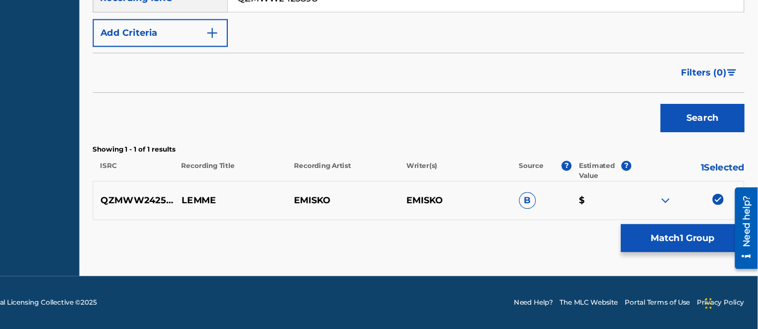
click at [678, 215] on img at bounding box center [676, 215] width 12 height 12
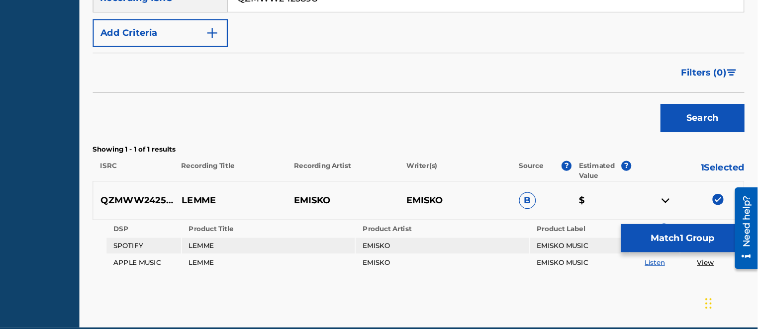
scroll to position [243, 0]
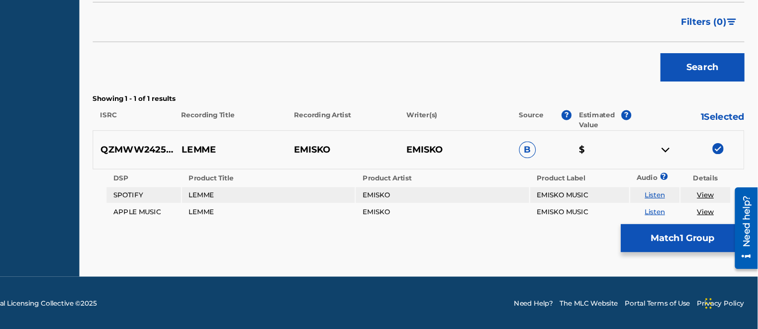
click at [707, 208] on link "View" at bounding box center [711, 209] width 15 height 7
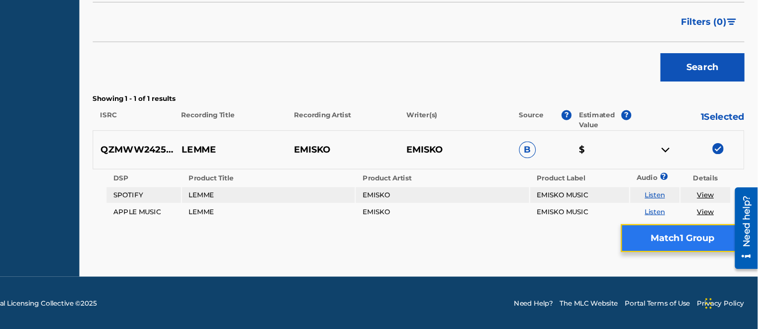
click at [677, 251] on button "Match 1 Group" at bounding box center [691, 248] width 110 height 25
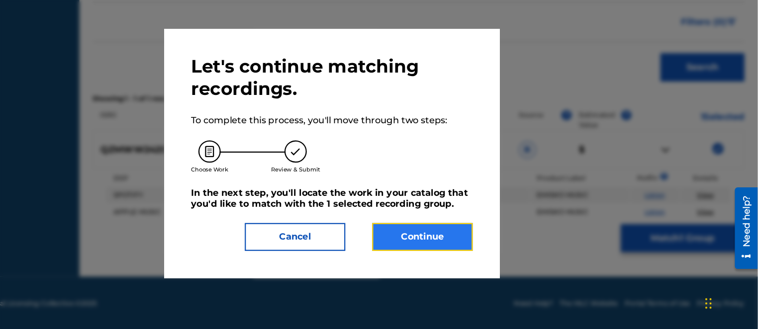
click at [465, 245] on button "Continue" at bounding box center [460, 247] width 90 height 25
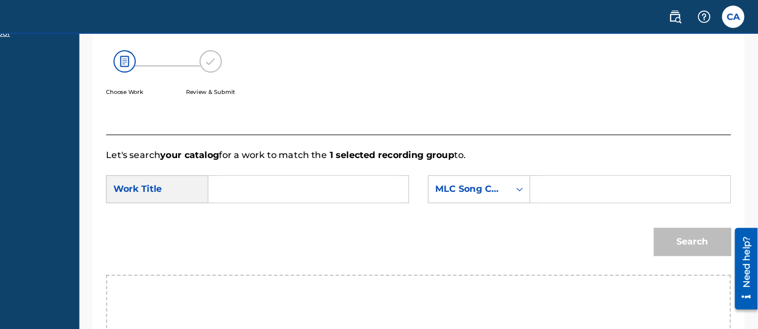
scroll to position [156, 0]
click at [559, 170] on div "Search Form" at bounding box center [645, 169] width 179 height 25
click at [604, 169] on input "Search Form" at bounding box center [644, 170] width 161 height 24
type input "01282659424"
click at [344, 166] on input "Search Form" at bounding box center [358, 170] width 161 height 24
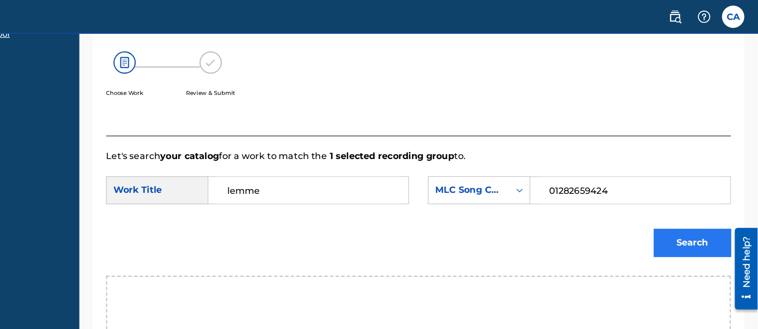
type input "lemme"
click at [679, 218] on button "Search" at bounding box center [700, 216] width 69 height 25
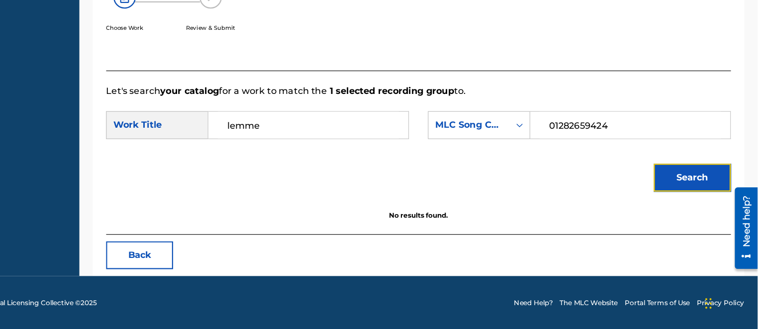
scroll to position [0, 0]
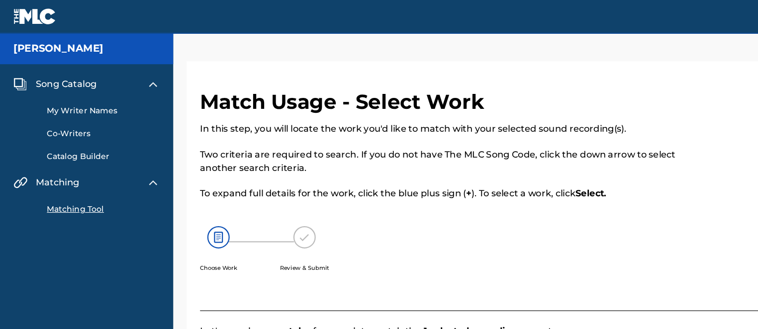
click at [83, 95] on link "My Writer Names" at bounding box center [92, 99] width 100 height 10
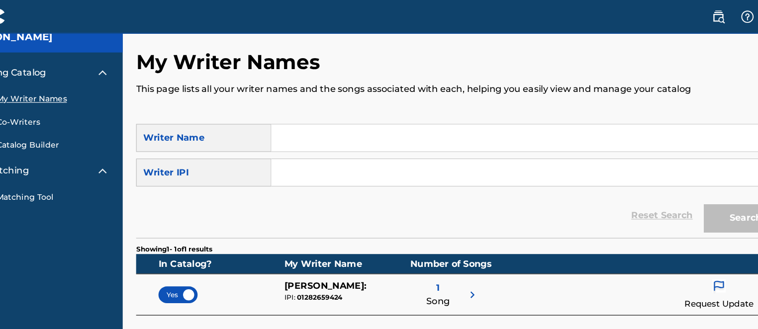
scroll to position [8, 0]
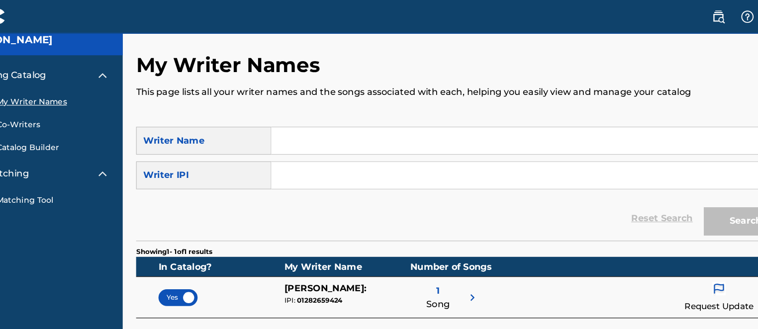
click at [316, 118] on input "Search Form" at bounding box center [515, 125] width 459 height 24
type input "[PERSON_NAME]"
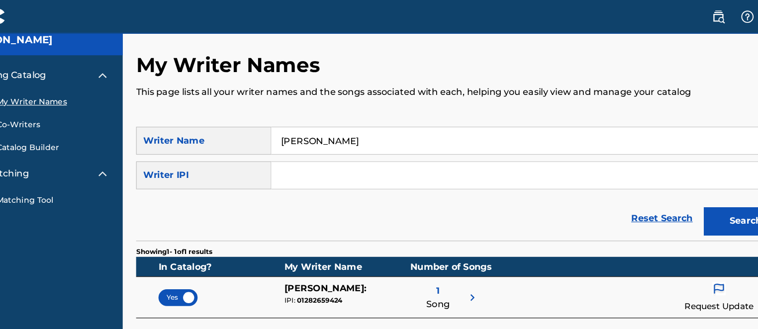
click at [302, 160] on input "Search Form" at bounding box center [515, 156] width 459 height 24
type input "01282659424"
click at [692, 196] on button "Search" at bounding box center [708, 197] width 75 height 25
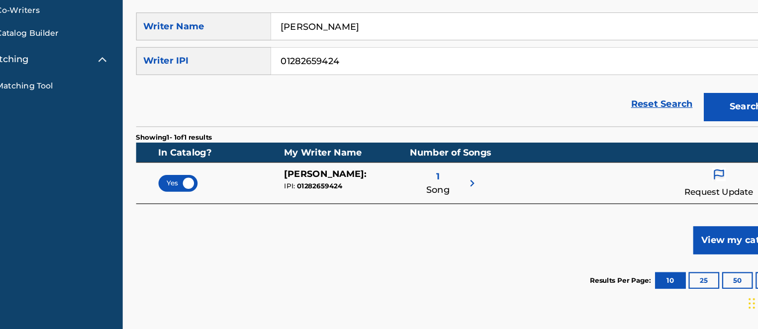
scroll to position [74, 0]
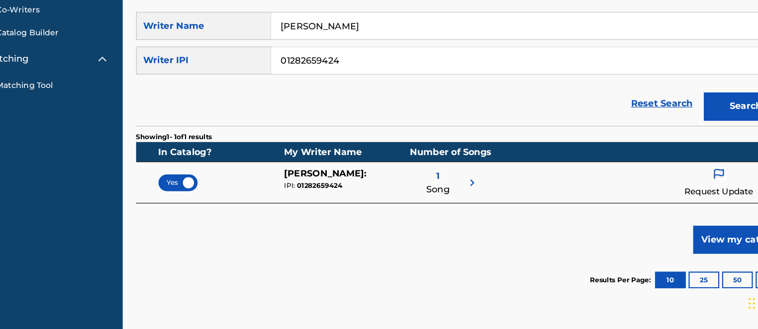
click at [465, 195] on img at bounding box center [466, 199] width 12 height 12
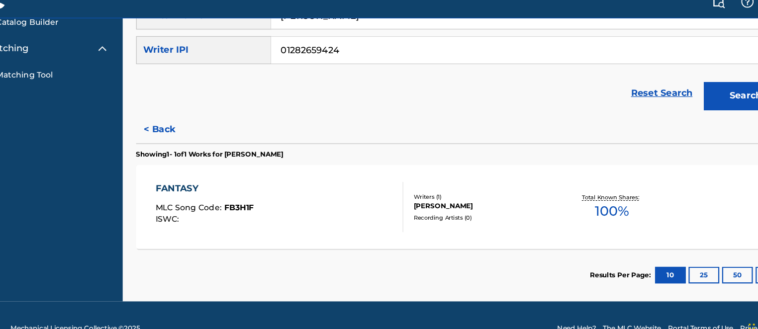
scroll to position [94, 0]
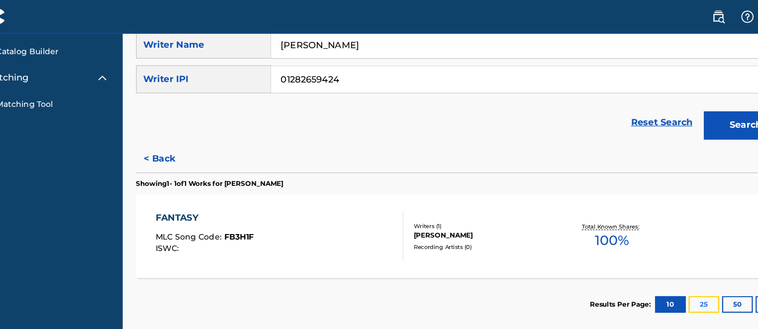
click at [664, 271] on button "25" at bounding box center [671, 271] width 27 height 15
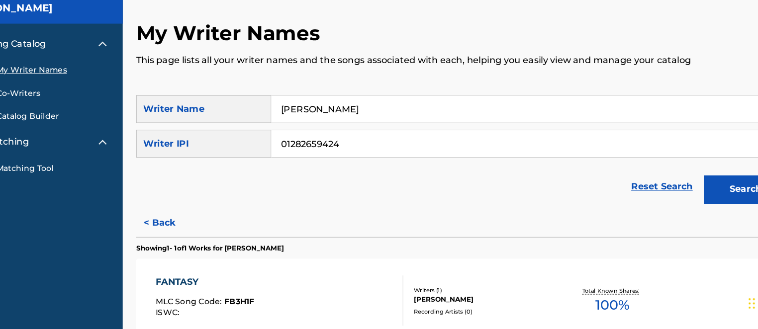
scroll to position [57, 0]
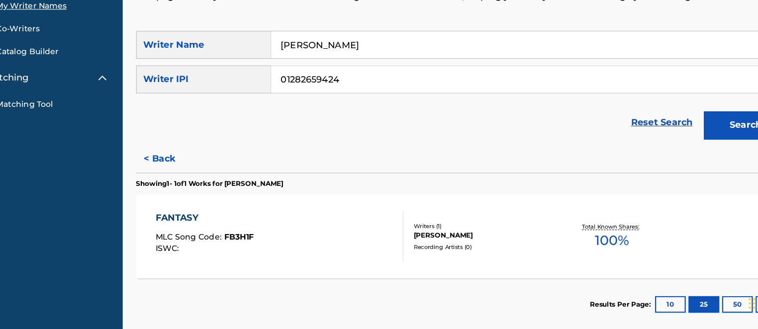
click at [707, 298] on div "Results Per Page: 10 25 50 100" at bounding box center [658, 307] width 176 height 47
click at [705, 304] on button "50" at bounding box center [701, 307] width 27 height 15
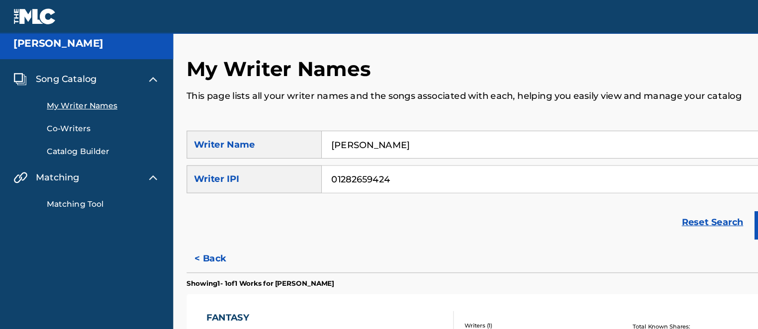
scroll to position [0, 0]
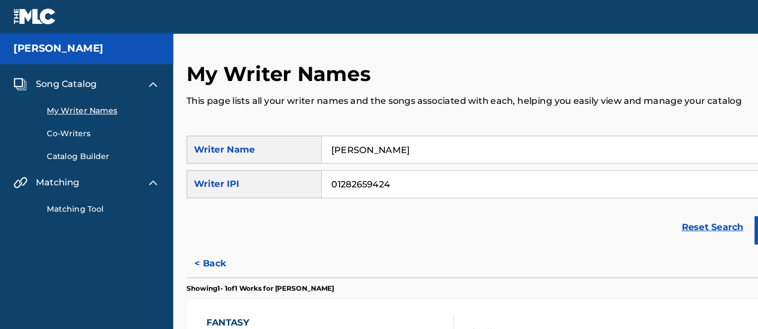
click at [658, 218] on div "Reset Search Search" at bounding box center [456, 203] width 580 height 40
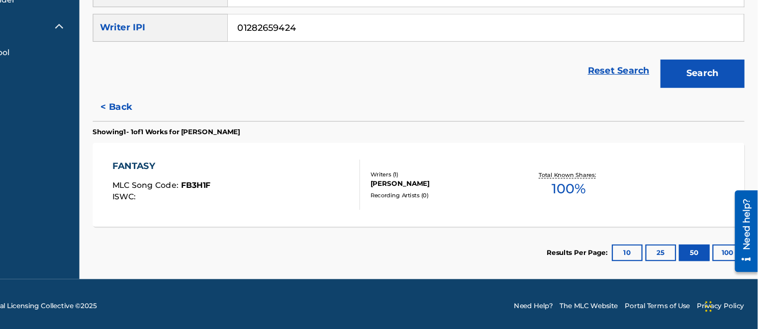
scroll to position [106, 0]
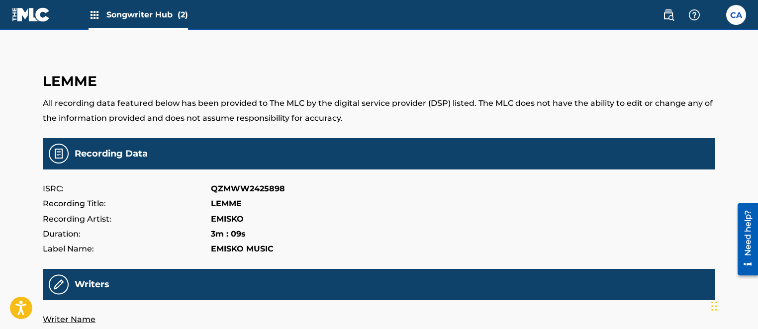
click at [165, 17] on span "Songwriter Hub (2)" at bounding box center [147, 14] width 82 height 11
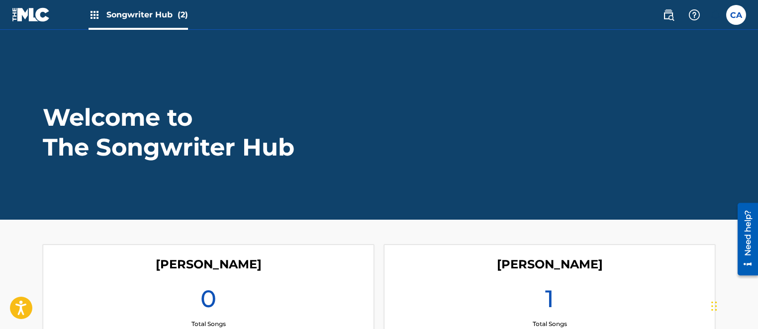
scroll to position [106, 0]
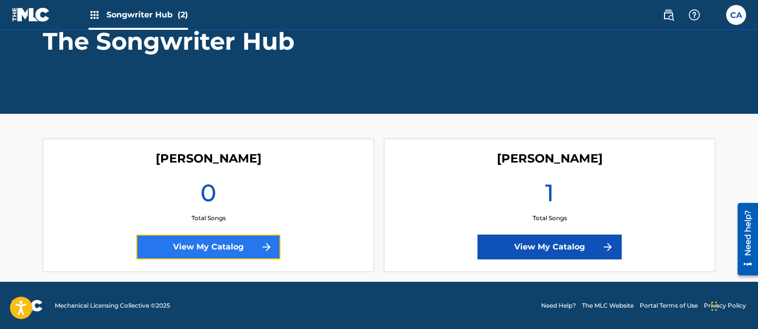
click at [223, 250] on link "View My Catalog" at bounding box center [208, 247] width 144 height 25
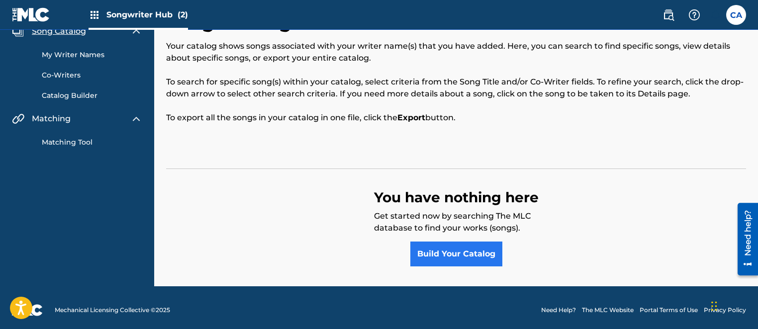
scroll to position [48, 0]
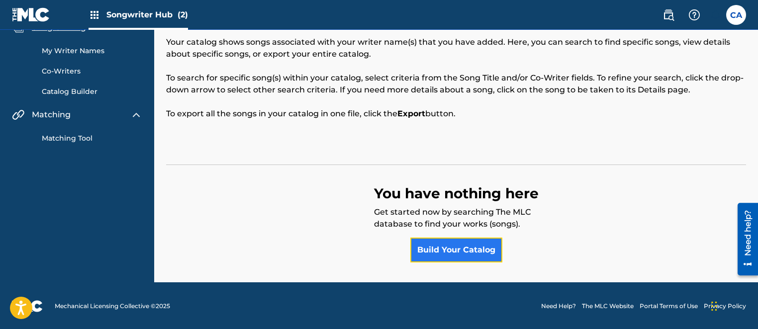
click at [454, 255] on link "Build Your Catalog" at bounding box center [456, 250] width 92 height 25
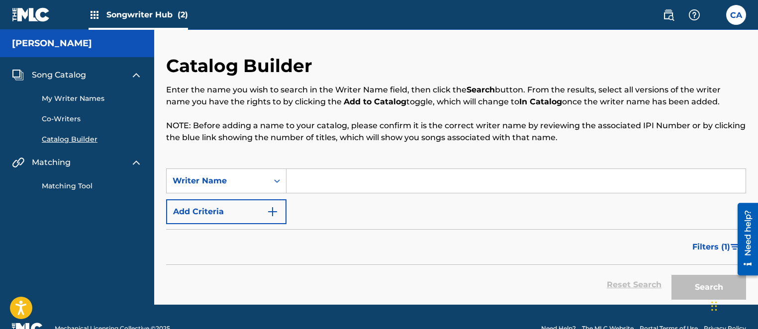
scroll to position [23, 0]
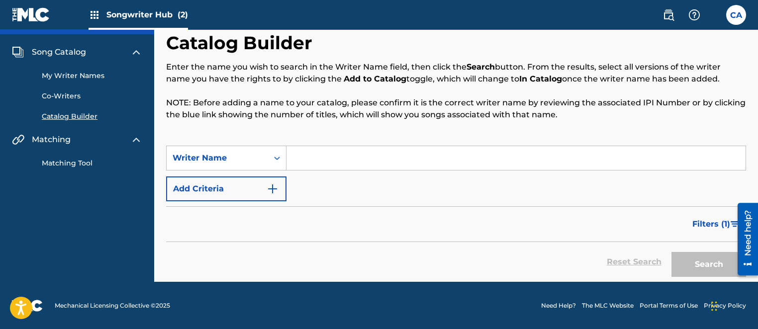
click at [334, 161] on input "Search Form" at bounding box center [515, 158] width 459 height 24
click at [334, 160] on input "Search Form" at bounding box center [515, 158] width 459 height 24
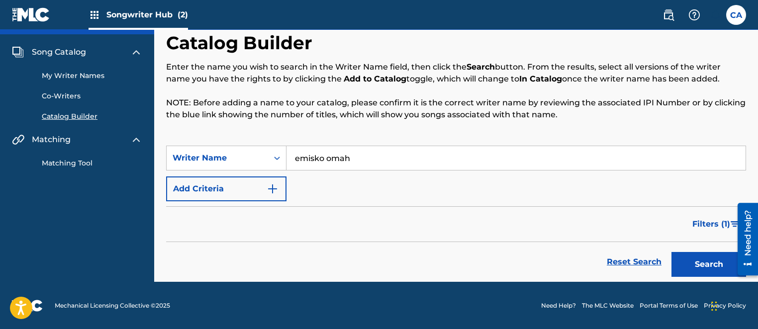
drag, startPoint x: 677, startPoint y: 271, endPoint x: 544, endPoint y: 262, distance: 133.6
click at [544, 262] on div "Reset Search Search" at bounding box center [456, 262] width 580 height 40
click at [686, 262] on button "Search" at bounding box center [708, 264] width 75 height 25
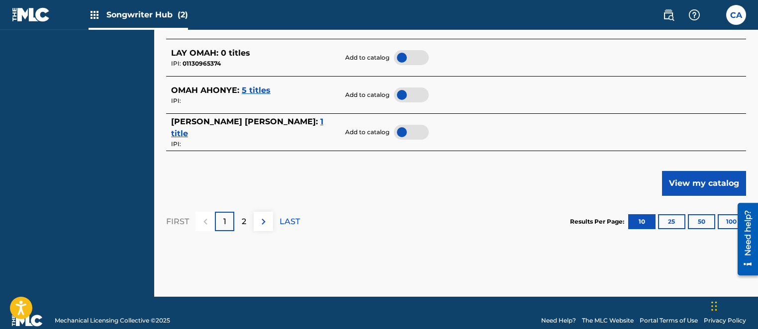
scroll to position [573, 0]
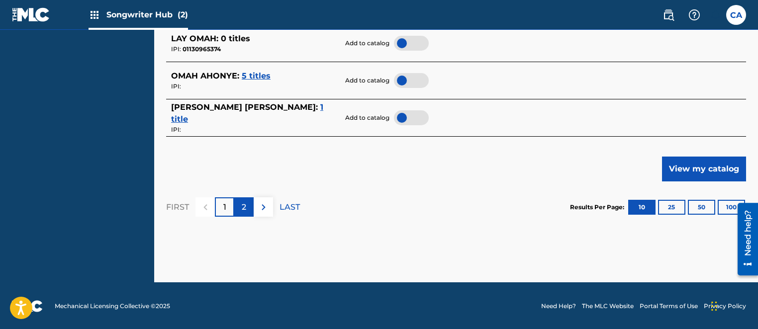
click at [238, 209] on div "2" at bounding box center [243, 206] width 19 height 19
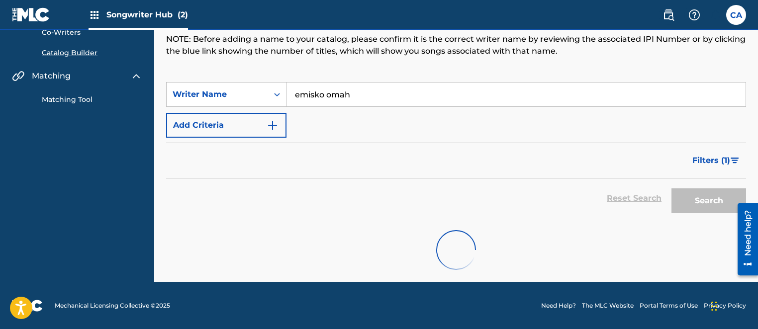
scroll to position [312, 0]
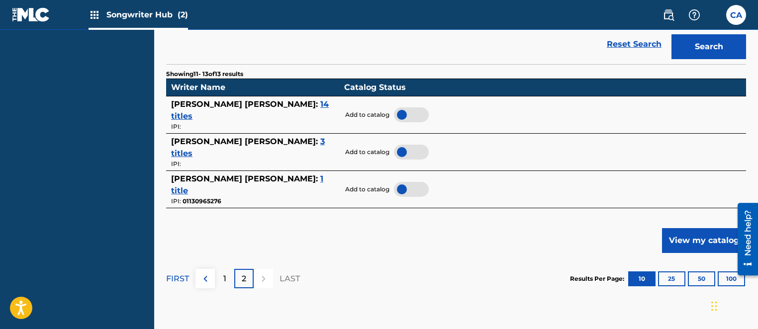
click at [238, 209] on div "Showing 11 - 13 of 13 results Writer Name Catalog Status STANLEY OMAH DIDIA : 1…" at bounding box center [456, 184] width 580 height 240
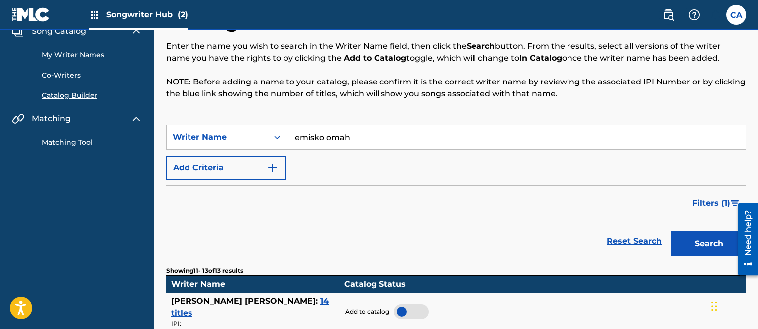
scroll to position [0, 0]
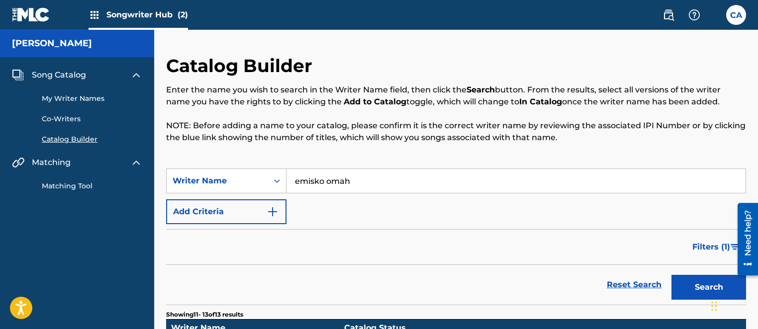
click at [364, 184] on input "emisko omah" at bounding box center [515, 181] width 459 height 24
type input "e"
click at [702, 293] on button "Search" at bounding box center [708, 287] width 75 height 25
click at [411, 176] on input "Chukwuemeka Omah" at bounding box center [515, 181] width 459 height 24
click at [698, 283] on button "Search" at bounding box center [708, 287] width 75 height 25
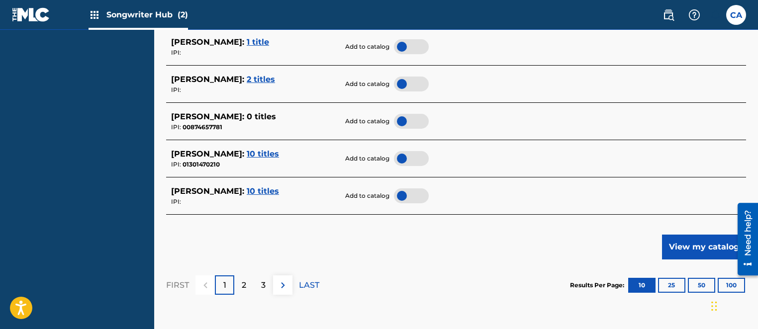
scroll to position [495, 0]
click at [245, 288] on p "2" at bounding box center [244, 286] width 4 height 12
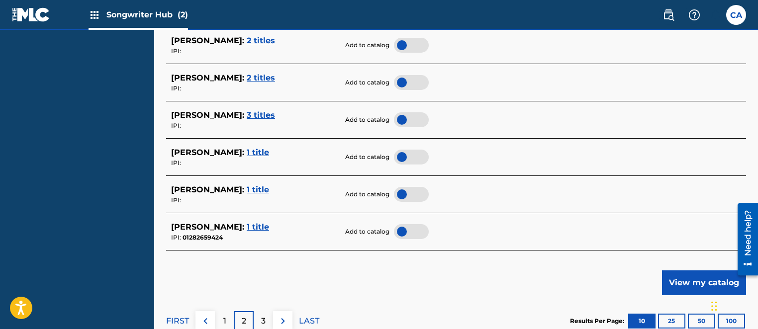
scroll to position [466, 0]
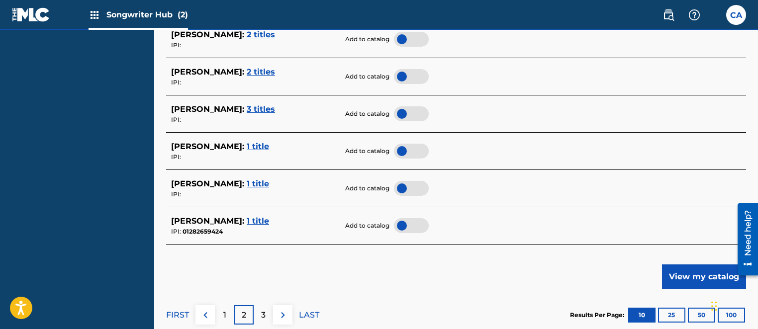
click at [269, 221] on span "1 title" at bounding box center [258, 220] width 22 height 9
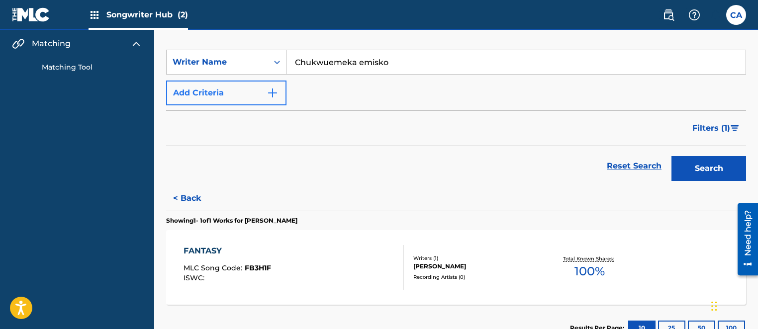
scroll to position [119, 0]
click at [437, 58] on input "Chukwuemeka emisko" at bounding box center [515, 62] width 459 height 24
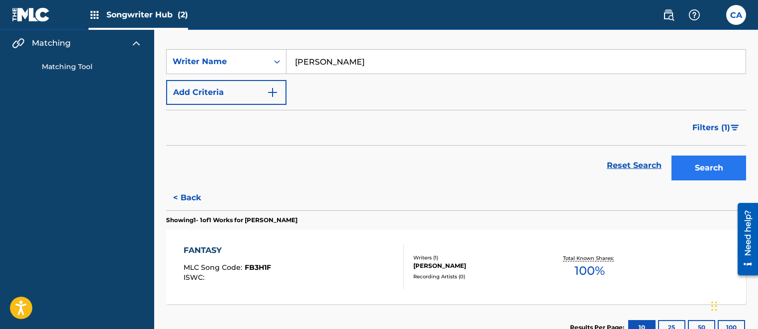
type input "Chukwuemeka kingsely awana"
click at [692, 163] on button "Search" at bounding box center [708, 168] width 75 height 25
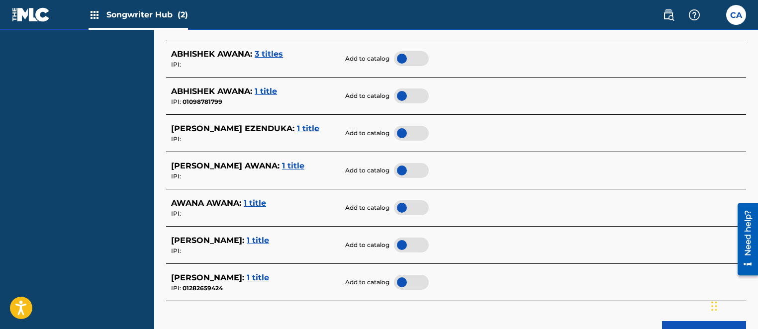
scroll to position [419, 0]
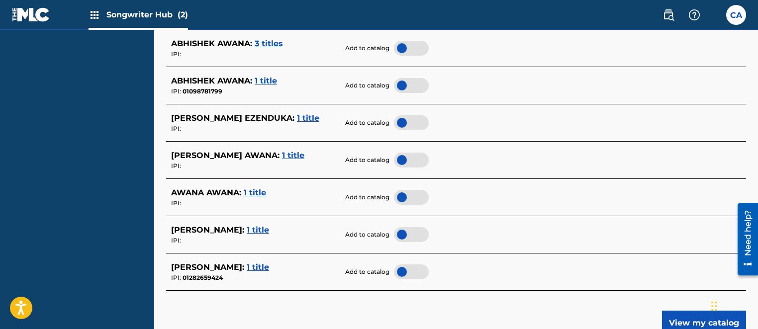
click at [269, 268] on span "1 title" at bounding box center [258, 267] width 22 height 9
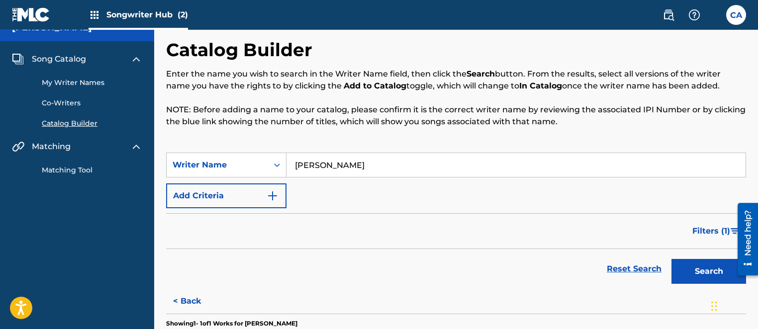
scroll to position [15, 0]
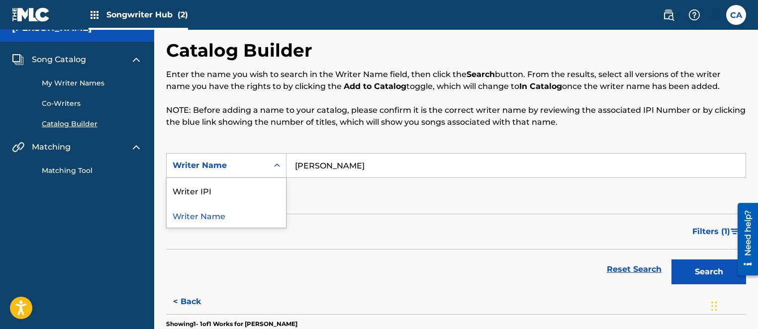
click at [276, 163] on icon "Search Form" at bounding box center [277, 166] width 10 height 10
click at [245, 180] on div "Writer IPI" at bounding box center [226, 190] width 119 height 25
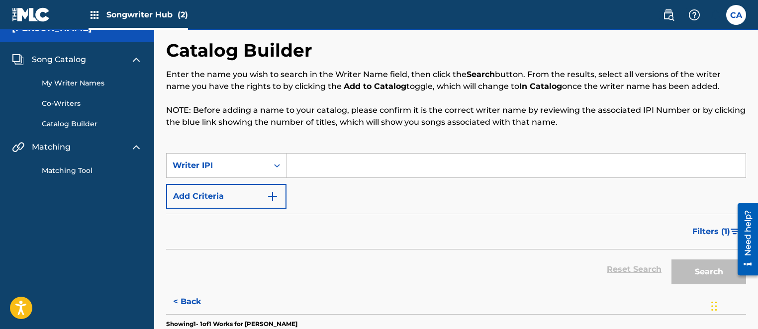
click at [315, 176] on input "Search Form" at bounding box center [515, 166] width 459 height 24
click at [318, 170] on input "Search Form" at bounding box center [515, 166] width 459 height 24
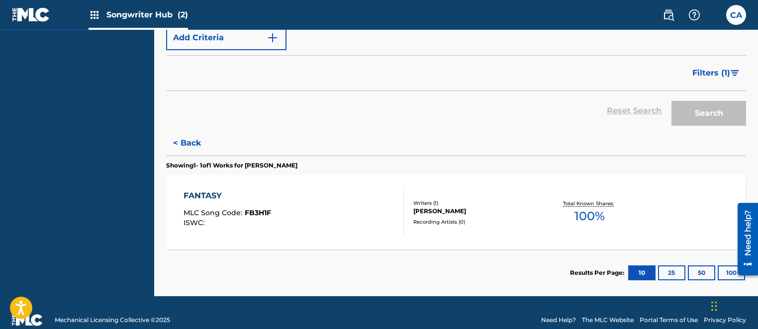
scroll to position [189, 0]
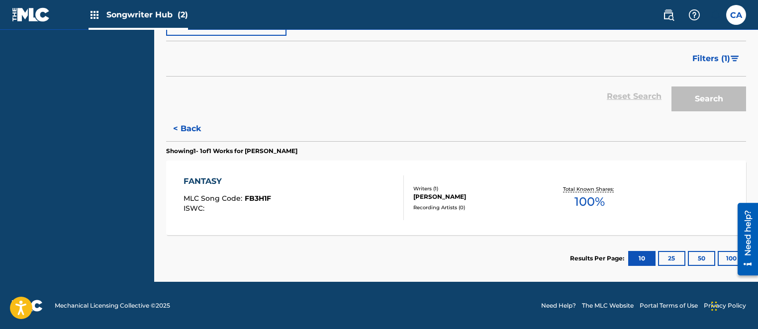
click at [412, 195] on div "Writers ( 1 ) [PERSON_NAME] Recording Artists ( 0 )" at bounding box center [473, 198] width 138 height 26
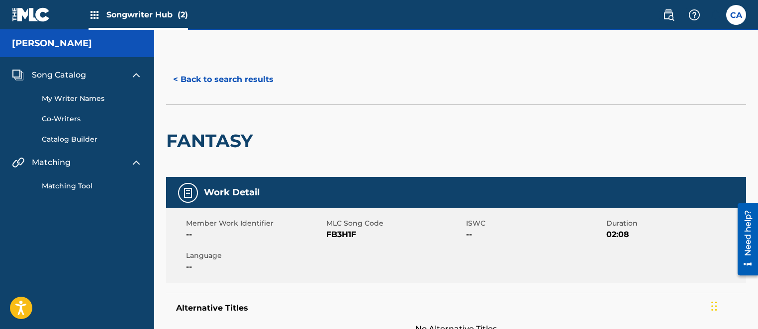
click at [412, 195] on div "Work Detail" at bounding box center [456, 192] width 580 height 31
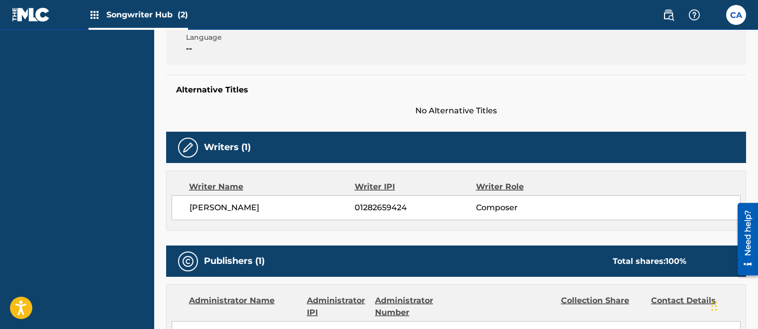
scroll to position [217, 0]
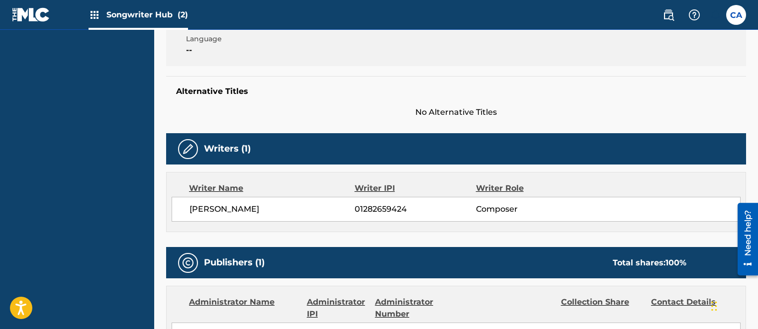
click at [357, 207] on span "01282659424" at bounding box center [415, 209] width 121 height 12
drag, startPoint x: 352, startPoint y: 207, endPoint x: 426, endPoint y: 206, distance: 74.1
click at [426, 206] on div "CHUKWUEMEKA AWANA 01282659424 Composer" at bounding box center [465, 209] width 551 height 12
drag, startPoint x: 426, startPoint y: 206, endPoint x: 385, endPoint y: 208, distance: 40.8
copy div "01282659424"
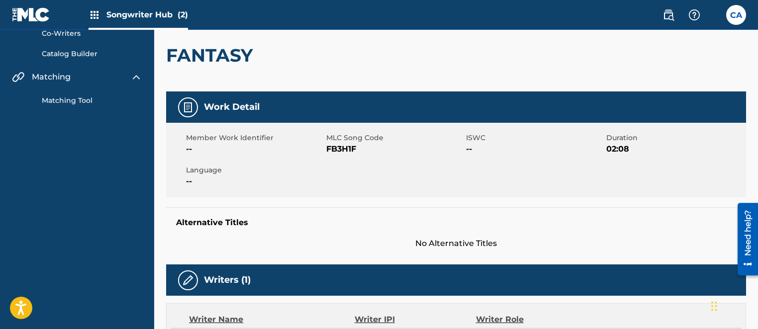
scroll to position [0, 0]
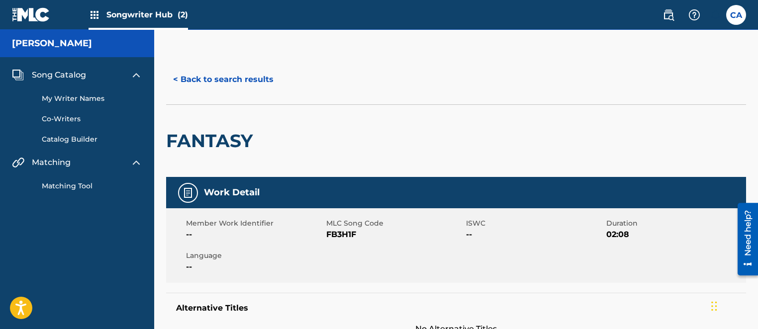
click at [58, 96] on link "My Writer Names" at bounding box center [92, 99] width 100 height 10
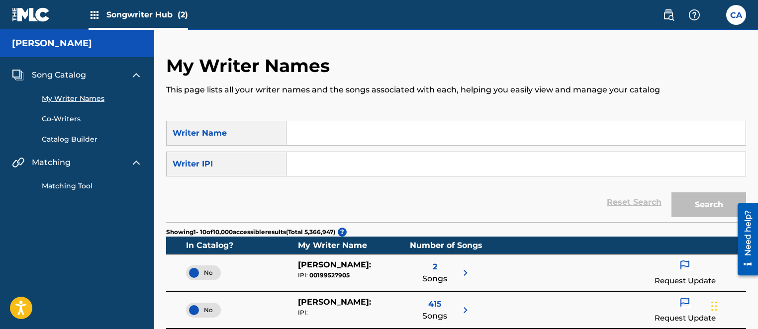
click at [303, 163] on input "Search Form" at bounding box center [515, 164] width 459 height 24
type input "01282659424"
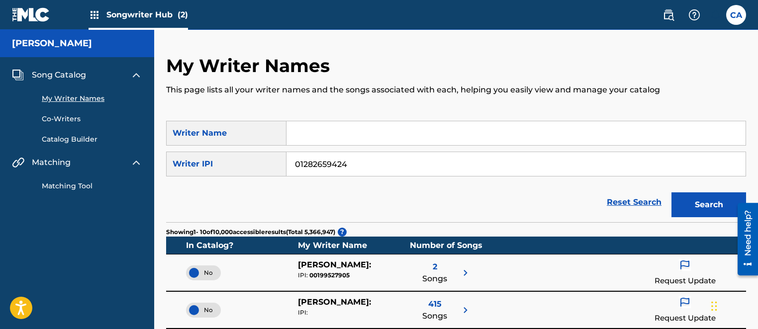
click at [299, 137] on input "Search Form" at bounding box center [515, 133] width 459 height 24
type input "[PERSON_NAME]"
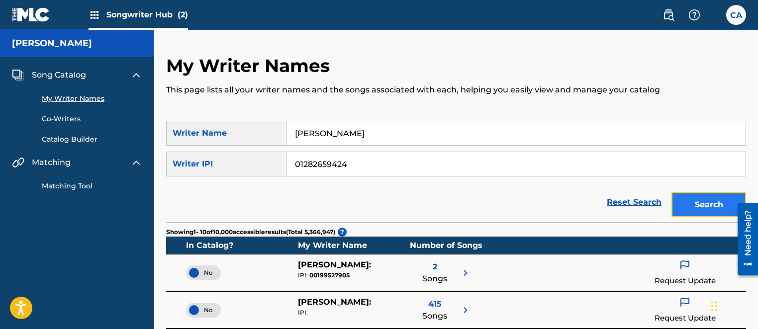
click at [680, 205] on button "Search" at bounding box center [708, 204] width 75 height 25
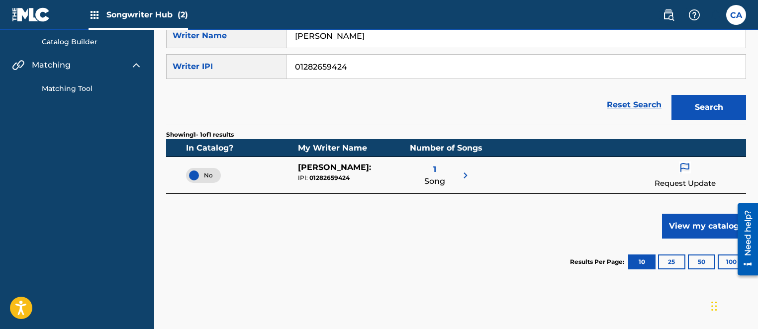
scroll to position [97, 0]
click at [678, 180] on p "Request Update" at bounding box center [685, 183] width 61 height 11
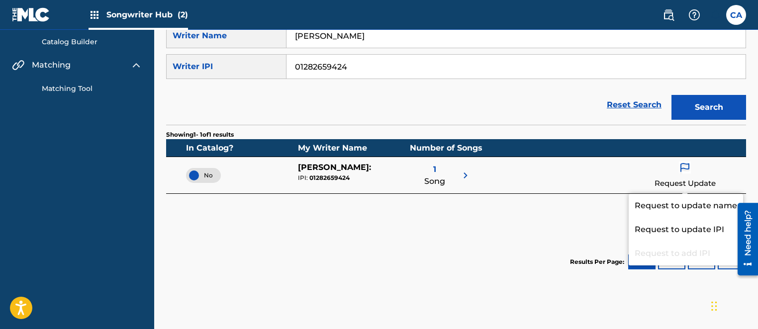
click at [537, 190] on div "No CHUKWUEMEKA AWANA : IPI: 01282659424 1 Song Request Update" at bounding box center [456, 175] width 580 height 37
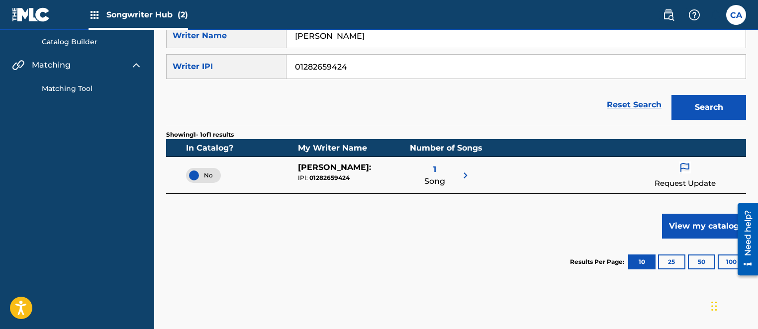
click at [465, 173] on img at bounding box center [466, 176] width 12 height 12
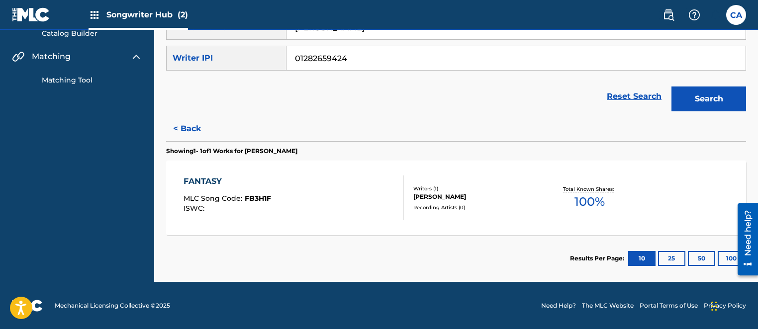
scroll to position [0, 0]
